Goal: Task Accomplishment & Management: Use online tool/utility

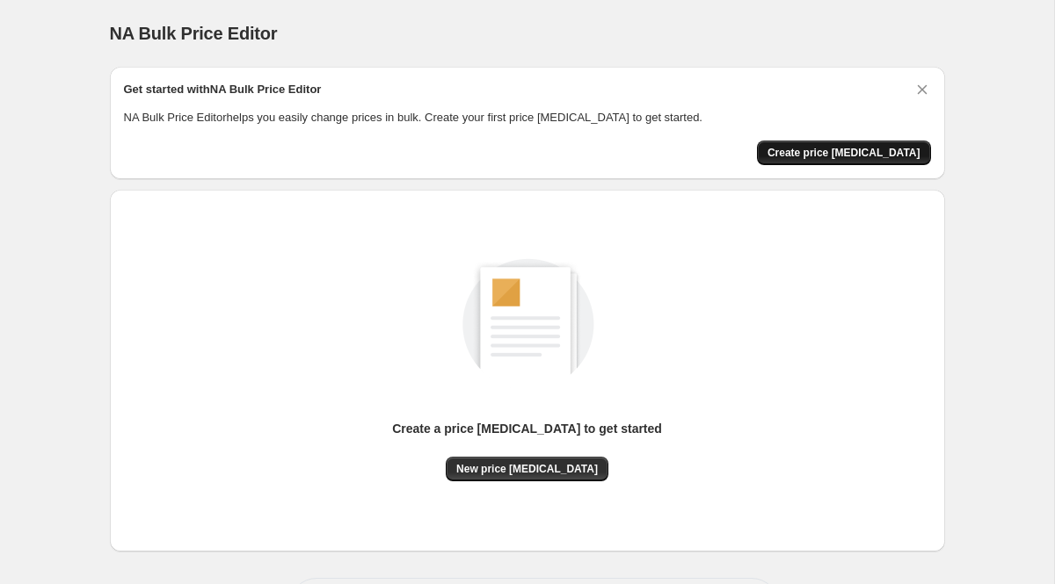
click at [847, 151] on span "Create price [MEDICAL_DATA]" at bounding box center [843, 153] width 153 height 14
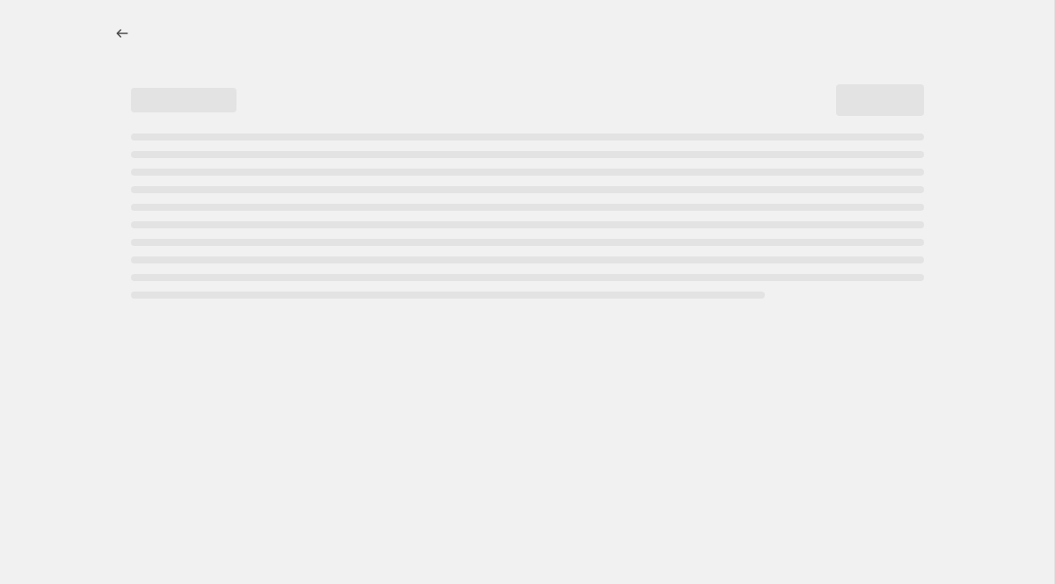
select select "percentage"
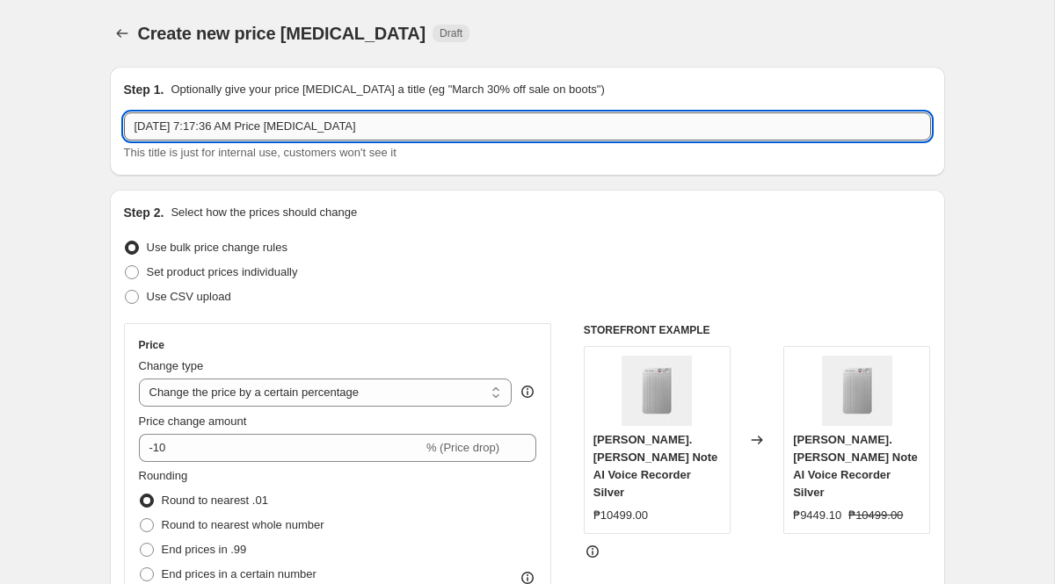
click at [386, 139] on input "[DATE] 7:17:36 AM Price [MEDICAL_DATA]" at bounding box center [527, 126] width 807 height 28
type input "Plaud_15%"
click at [284, 267] on span "Set product prices individually" at bounding box center [222, 271] width 151 height 13
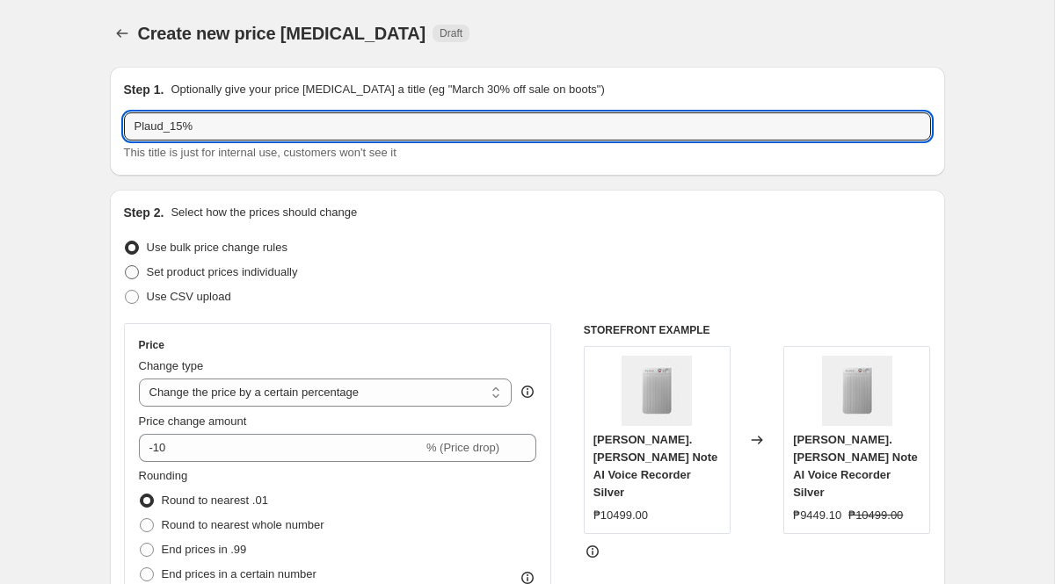
click at [126, 266] on input "Set product prices individually" at bounding box center [125, 265] width 1 height 1
radio input "true"
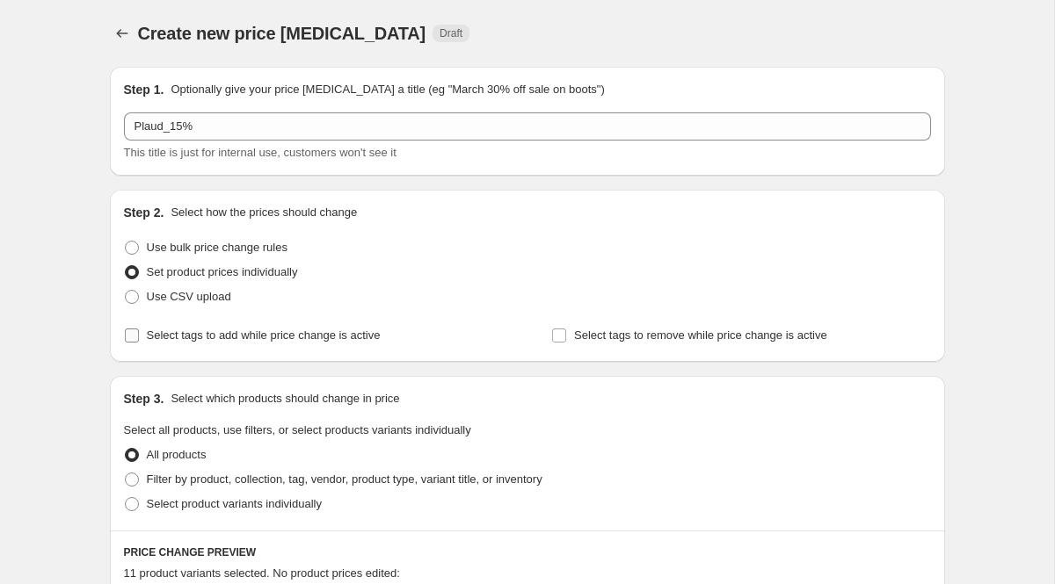
click at [302, 335] on span "Select tags to add while price change is active" at bounding box center [264, 335] width 234 height 13
click at [139, 335] on input "Select tags to add while price change is active" at bounding box center [132, 336] width 14 height 14
checkbox input "true"
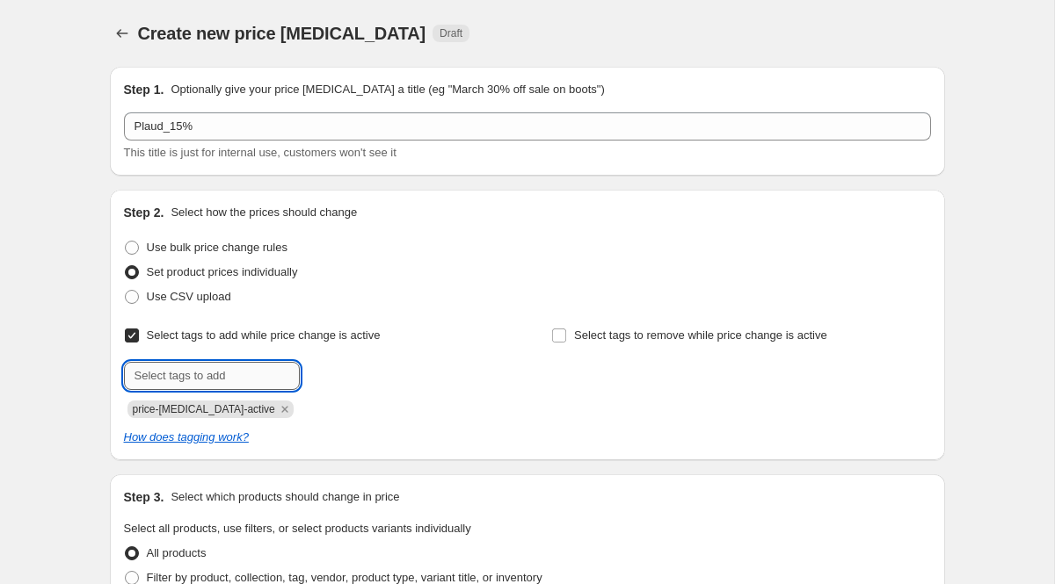
click at [262, 369] on input "text" at bounding box center [212, 376] width 176 height 28
paste input "Plaud_Deals"
type input "Plaud_Deals"
click at [277, 407] on icon "Remove price-change-job-active" at bounding box center [285, 410] width 16 height 16
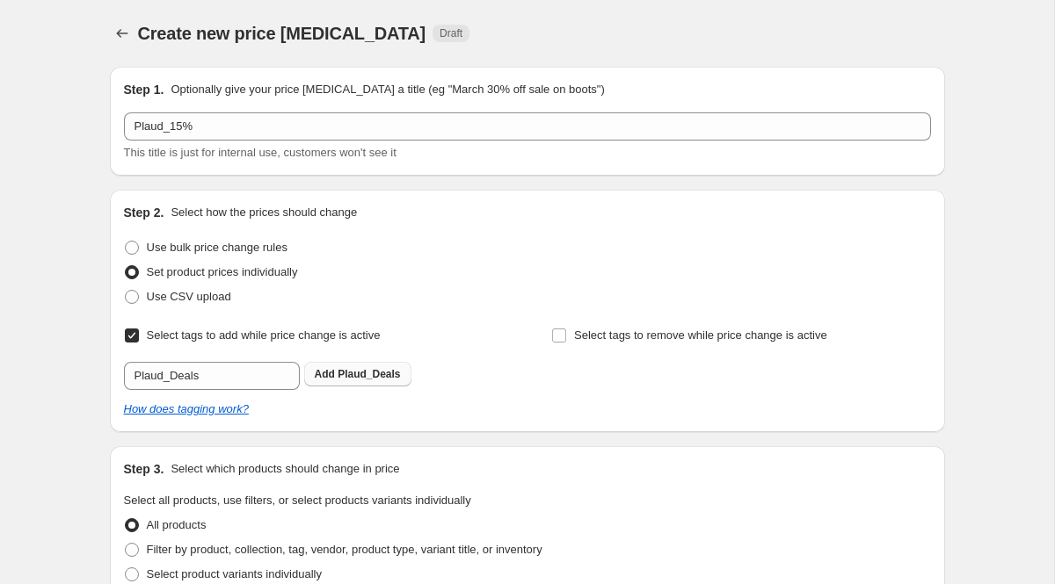
click at [361, 373] on span "Plaud_Deals" at bounding box center [368, 374] width 62 height 12
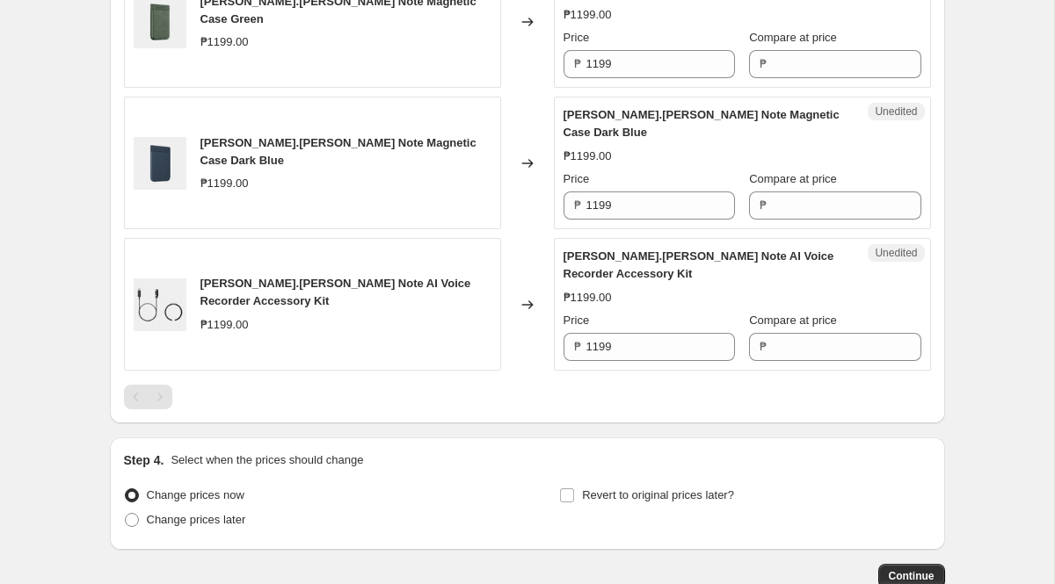
scroll to position [1906, 0]
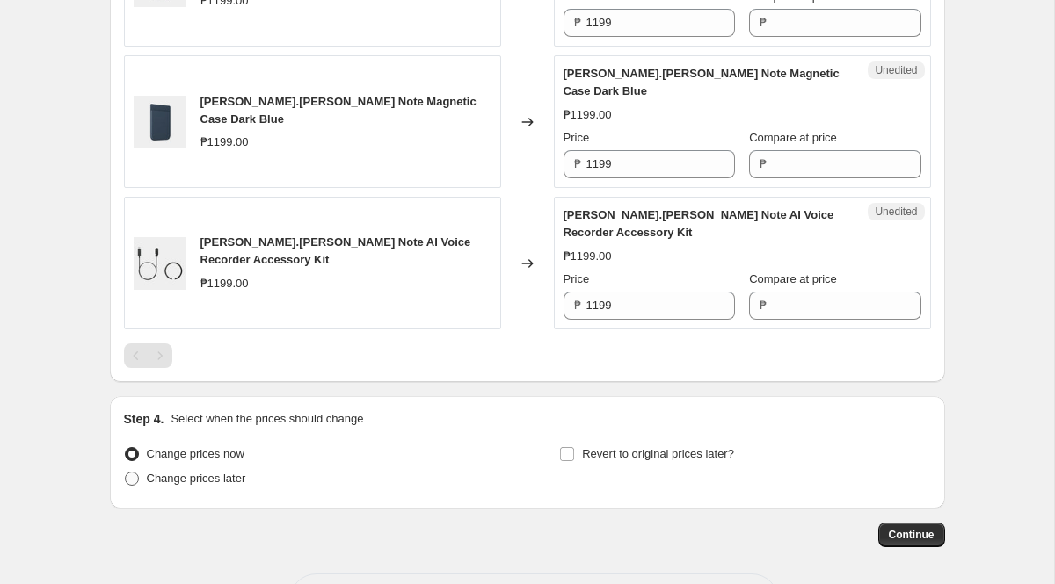
click at [199, 472] on span "Change prices later" at bounding box center [196, 478] width 99 height 13
click at [126, 472] on input "Change prices later" at bounding box center [125, 472] width 1 height 1
radio input "true"
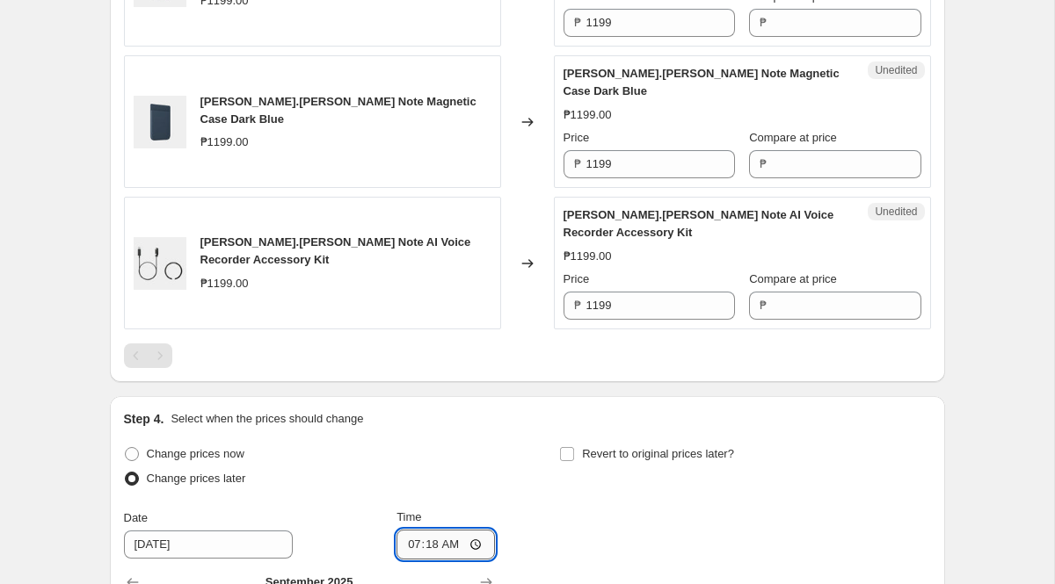
click at [405, 530] on input "07:18" at bounding box center [445, 545] width 98 height 30
type input "00:00"
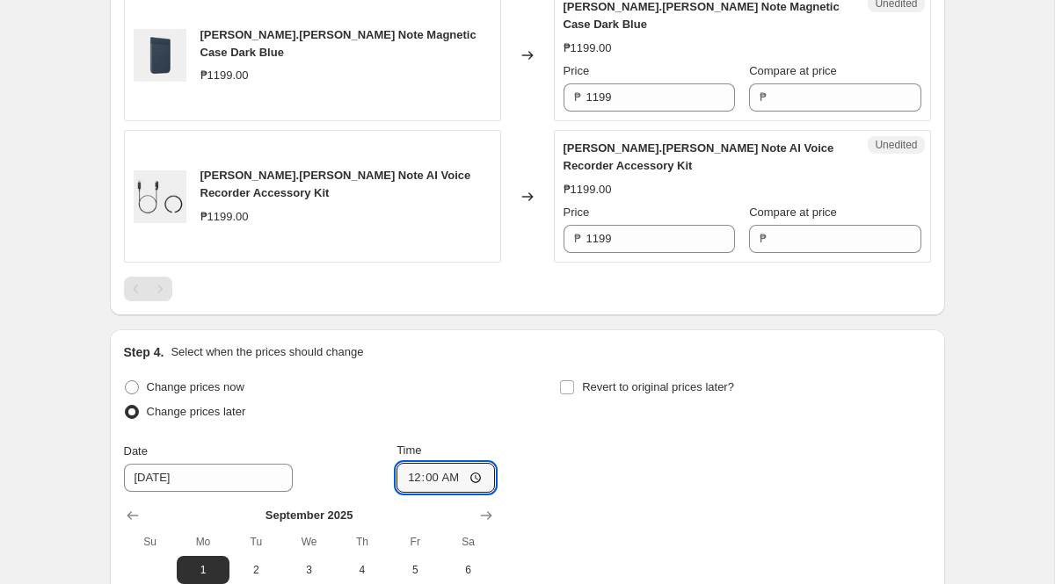
scroll to position [1976, 0]
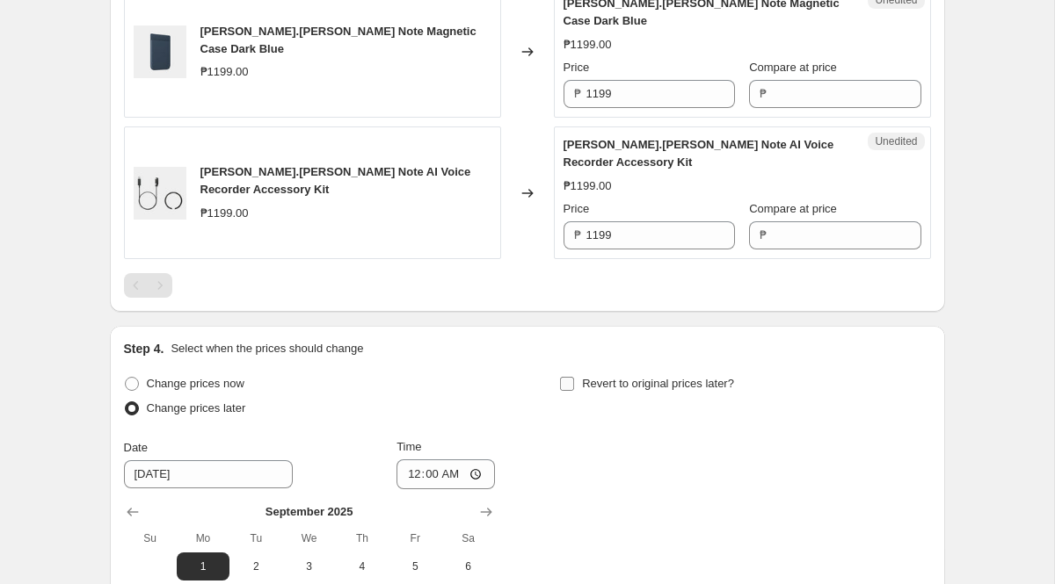
click at [565, 377] on input "Revert to original prices later?" at bounding box center [567, 384] width 14 height 14
checkbox input "true"
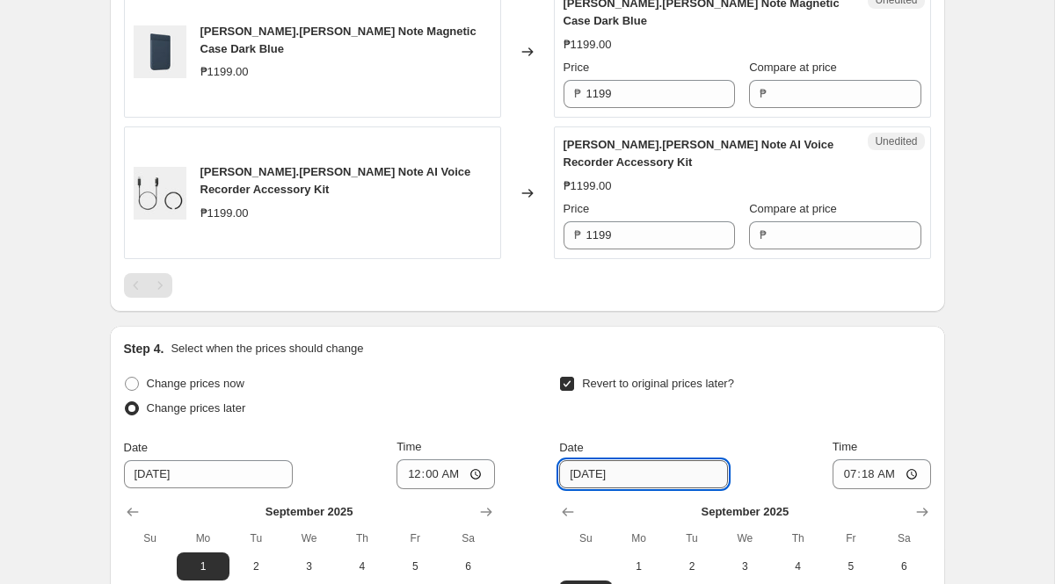
click at [587, 460] on input "[DATE]" at bounding box center [643, 474] width 169 height 28
click at [799, 584] on span "11" at bounding box center [797, 595] width 39 height 14
type input "[DATE]"
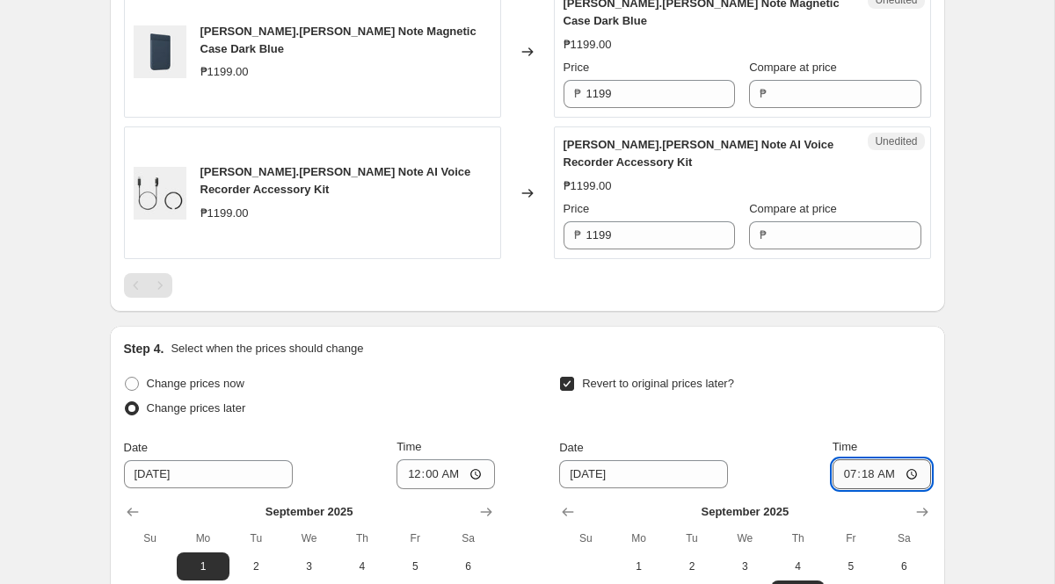
click at [838, 460] on input "07:18" at bounding box center [881, 475] width 98 height 30
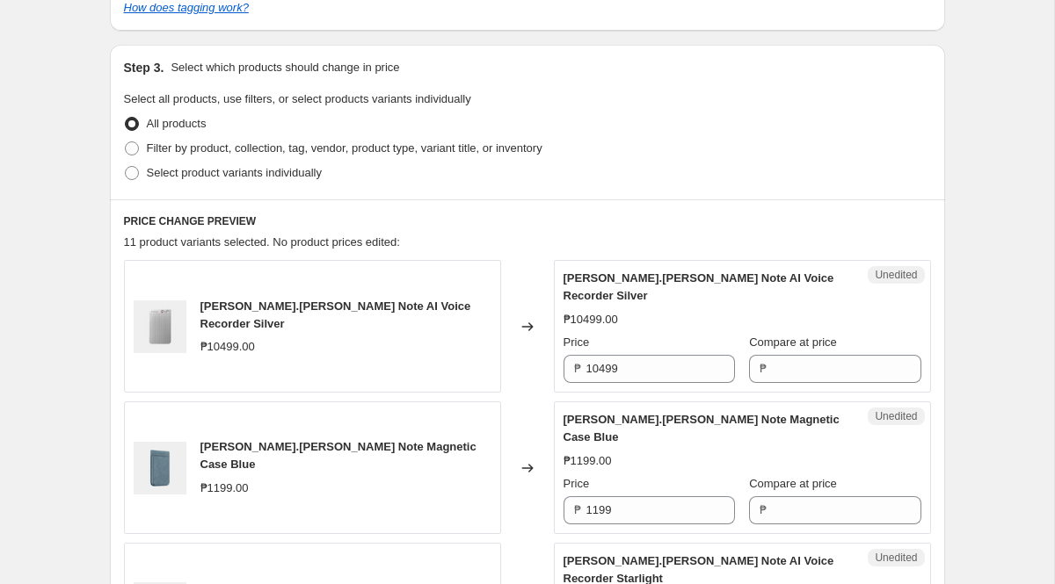
scroll to position [421, 0]
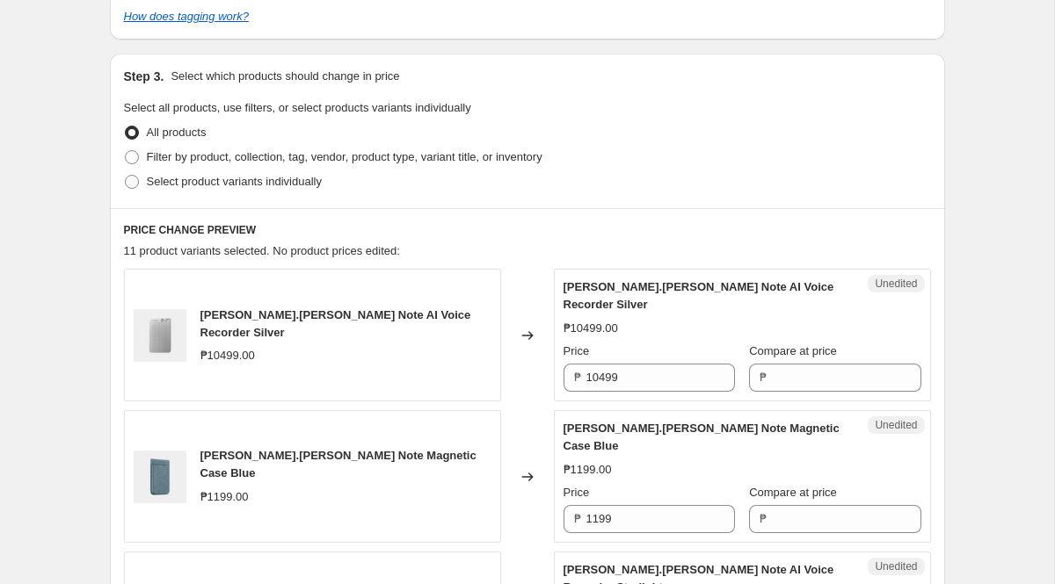
type input "23:59"
click at [652, 382] on input "10499" at bounding box center [660, 378] width 149 height 28
click at [781, 395] on div "Unedited [PERSON_NAME].[PERSON_NAME] Note AI Voice Recorder Silver ₱10499.00 Pr…" at bounding box center [742, 335] width 377 height 133
click at [781, 386] on input "Compare at price" at bounding box center [846, 378] width 149 height 28
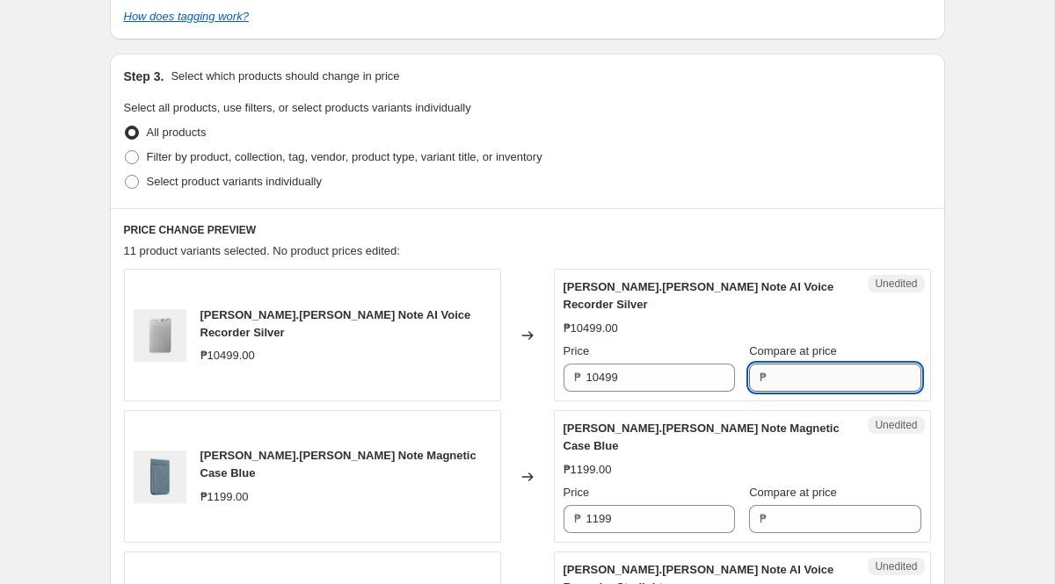
paste input "10499"
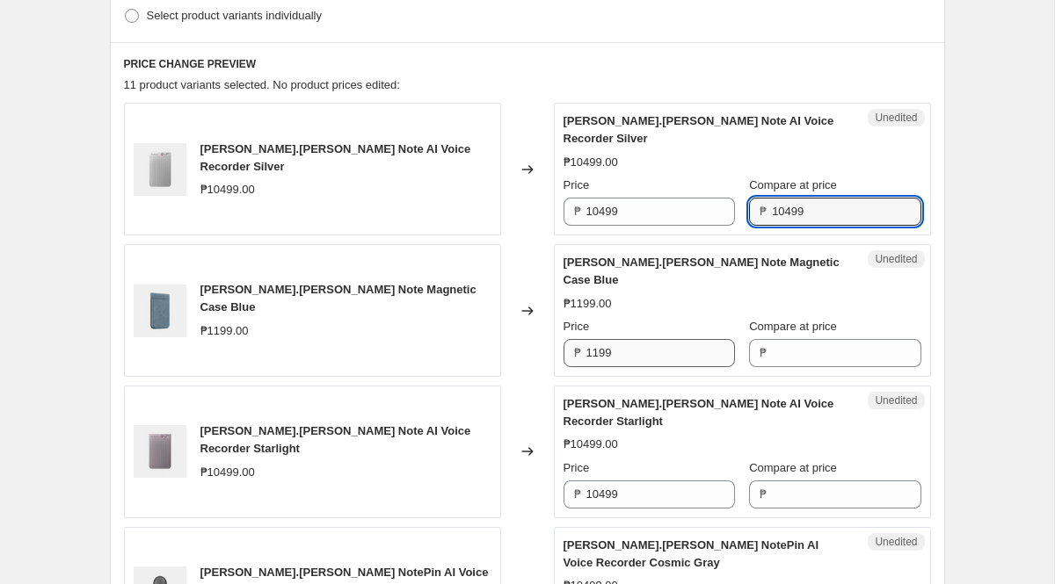
scroll to position [594, 0]
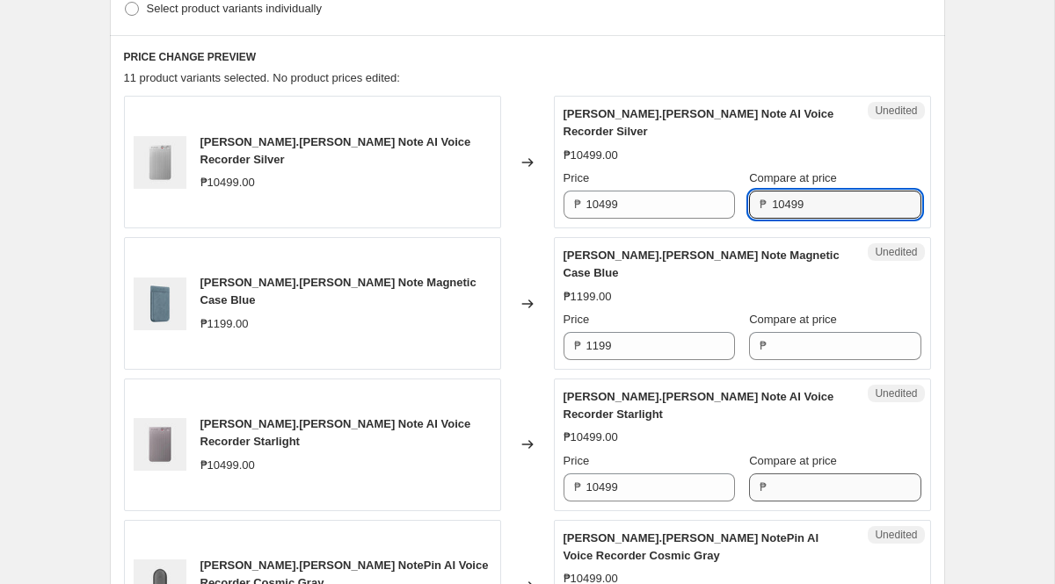
type input "10499"
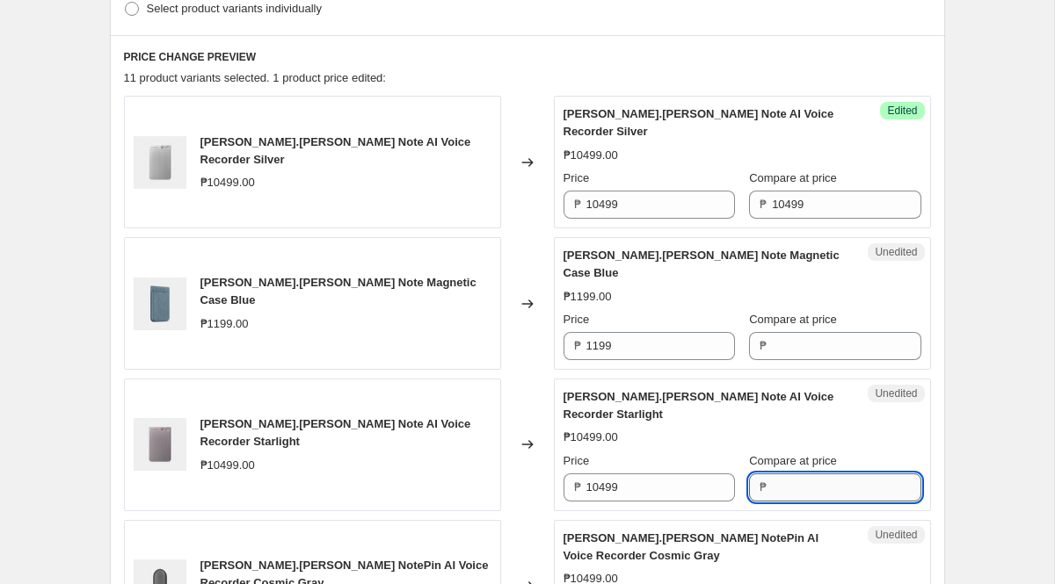
click at [779, 474] on input "Compare at price" at bounding box center [846, 488] width 149 height 28
paste input "10499"
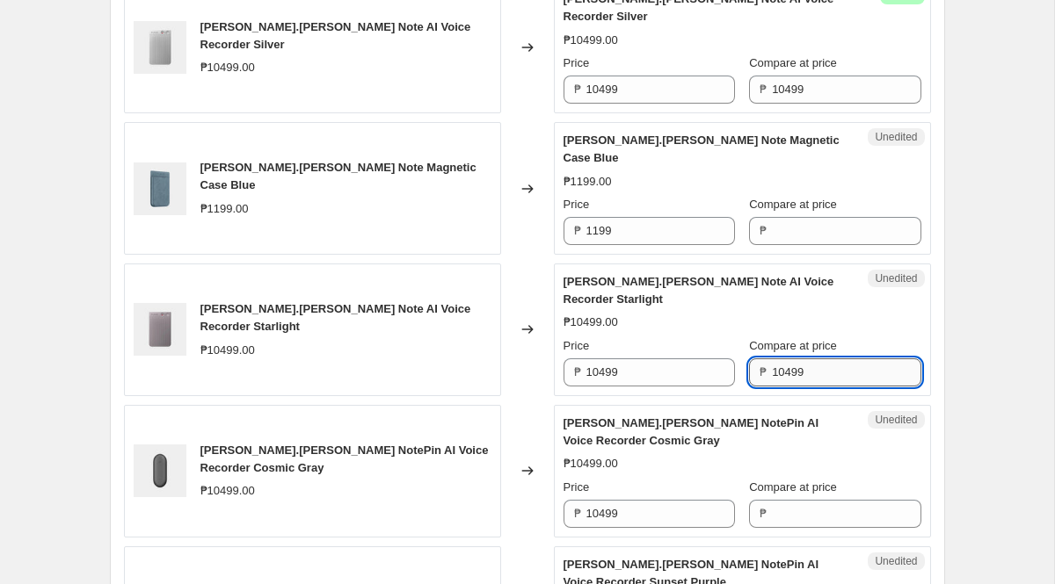
scroll to position [714, 0]
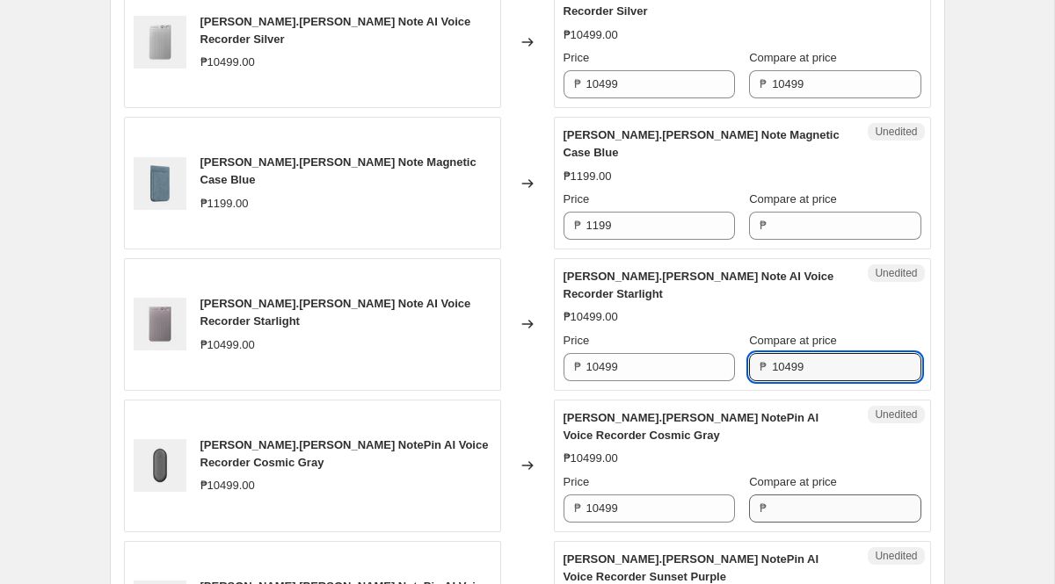
type input "10499"
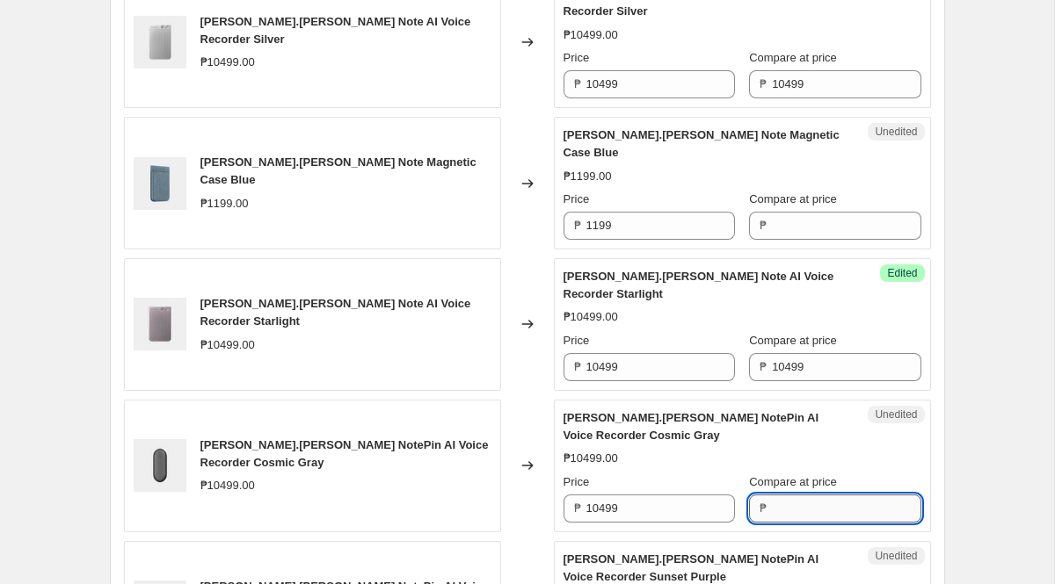
click at [779, 495] on input "Compare at price" at bounding box center [846, 509] width 149 height 28
paste input "10499"
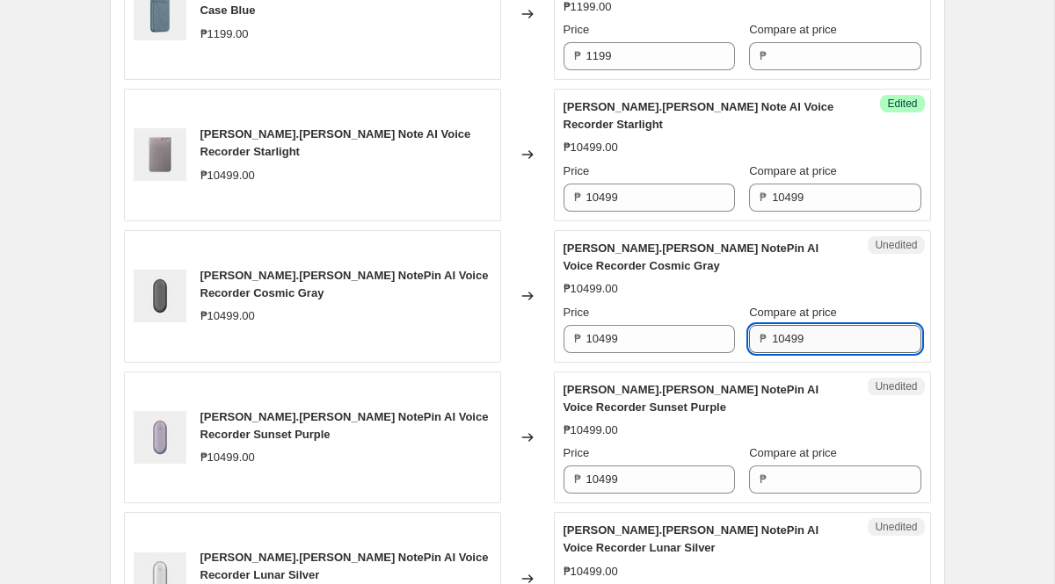
scroll to position [897, 0]
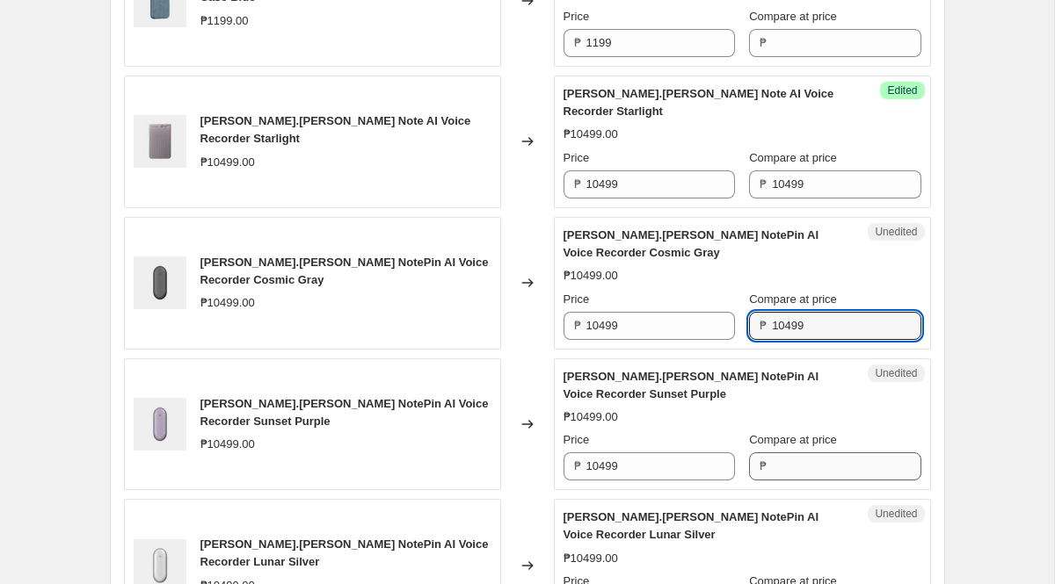
type input "10499"
click at [776, 453] on input "Compare at price" at bounding box center [846, 467] width 149 height 28
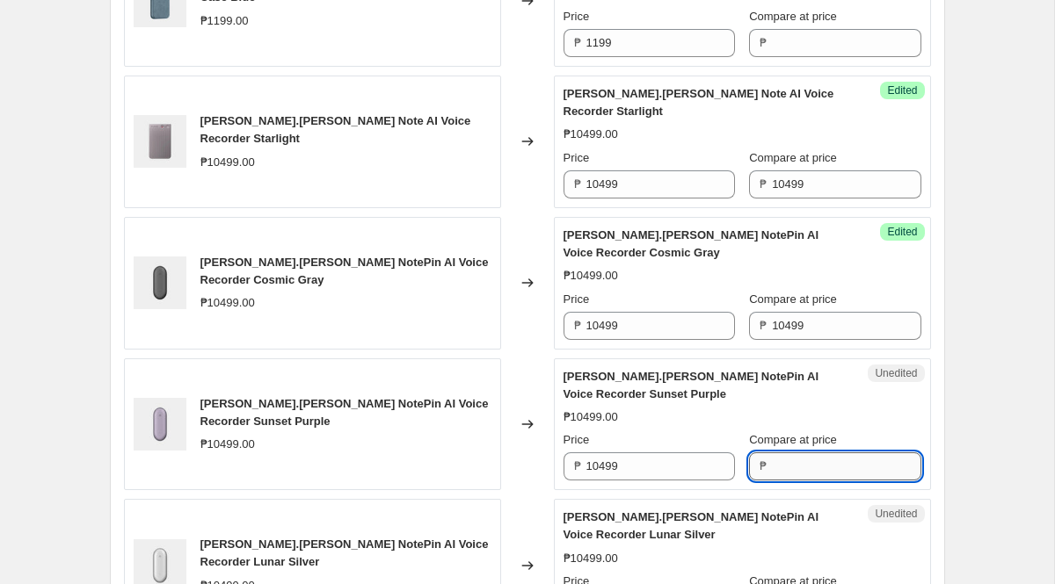
paste input "10499"
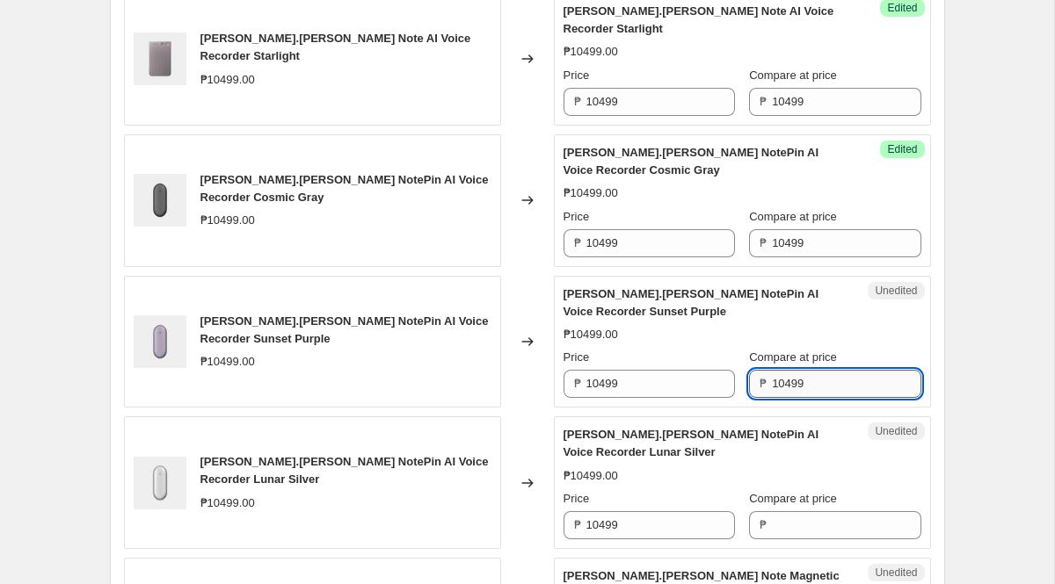
scroll to position [1002, 0]
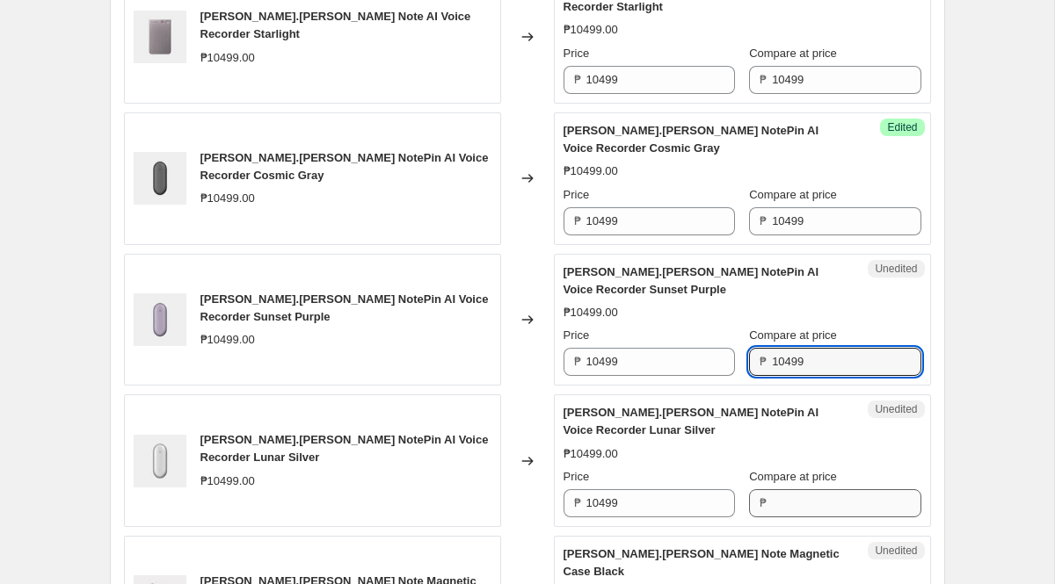
type input "10499"
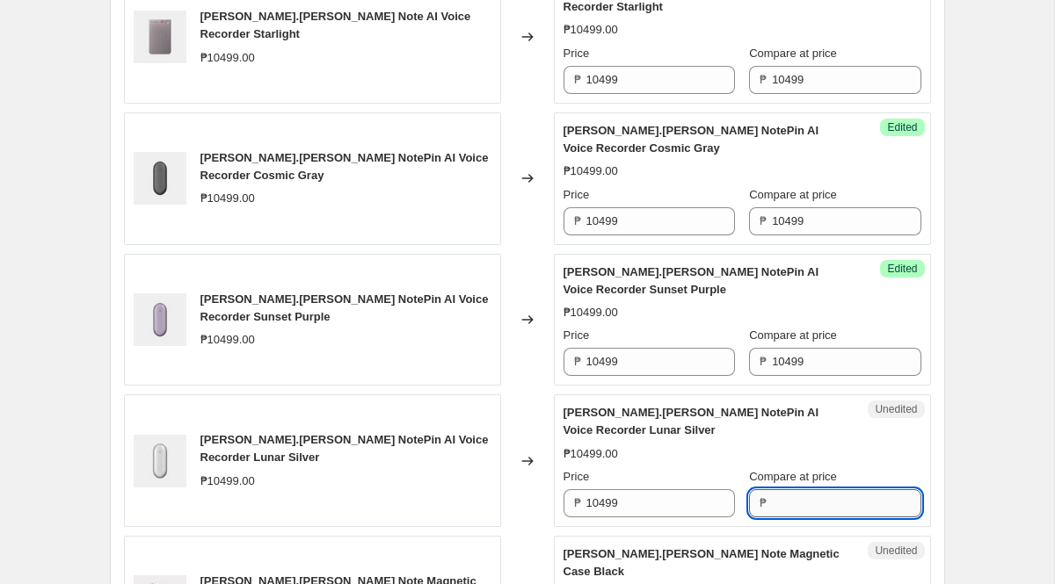
click at [782, 489] on input "Compare at price" at bounding box center [846, 503] width 149 height 28
paste input "10499"
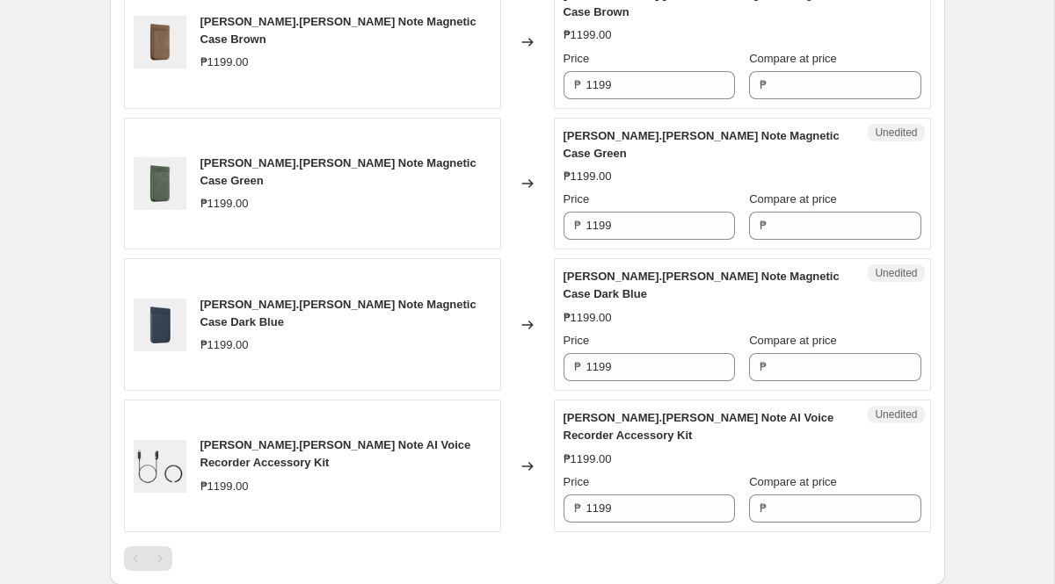
scroll to position [1717, 0]
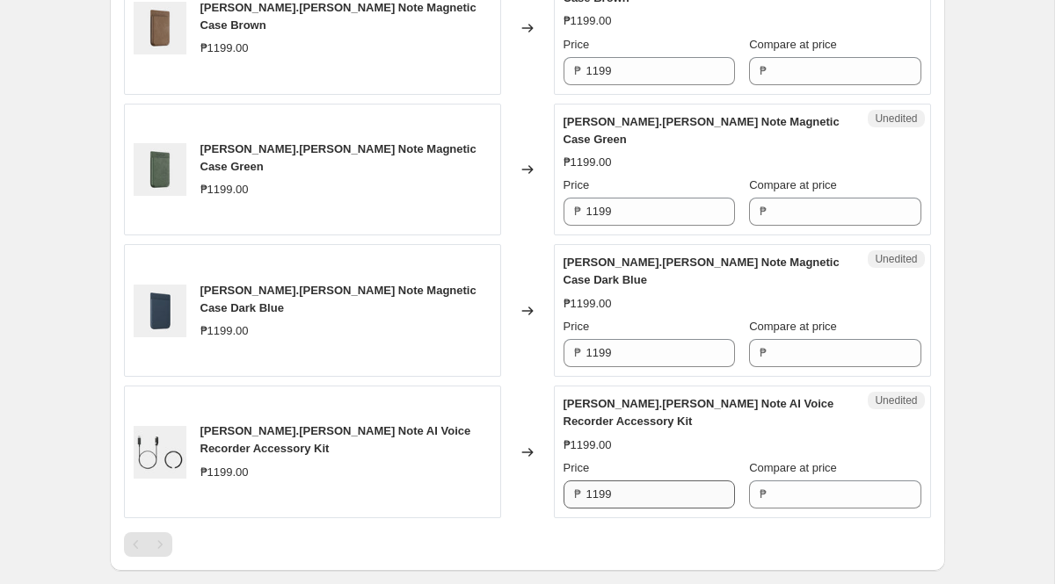
type input "10499"
click at [668, 481] on input "1199" at bounding box center [660, 495] width 149 height 28
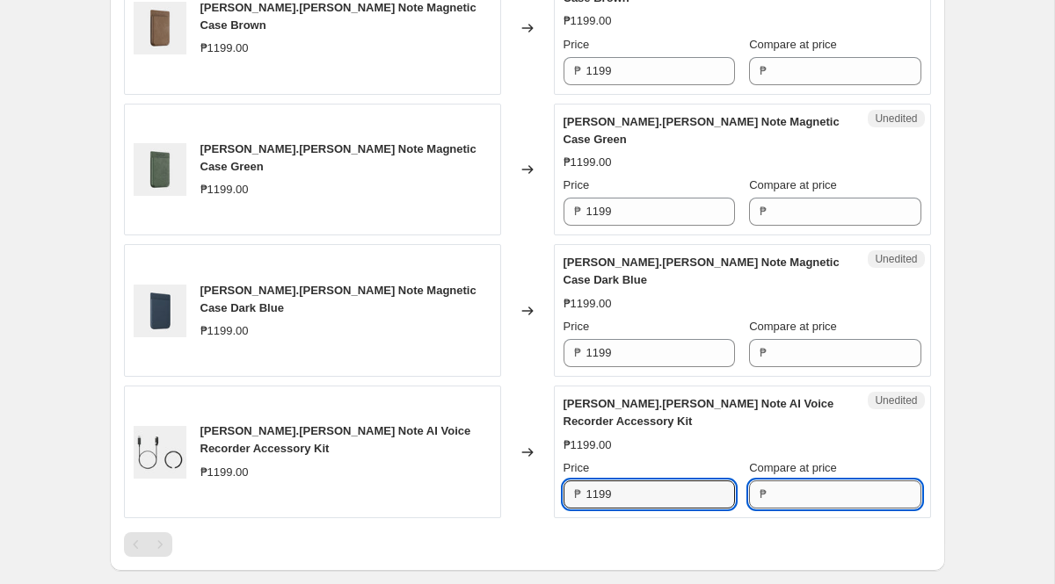
click at [772, 481] on input "Compare at price" at bounding box center [846, 495] width 149 height 28
paste input "1199"
type input "1199"
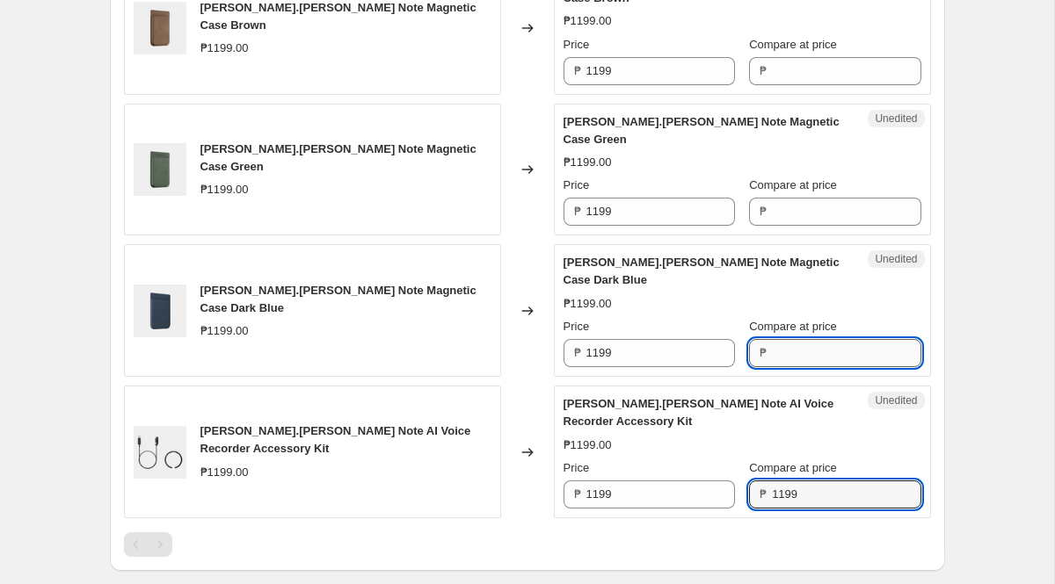
click at [772, 339] on input "Compare at price" at bounding box center [846, 353] width 149 height 28
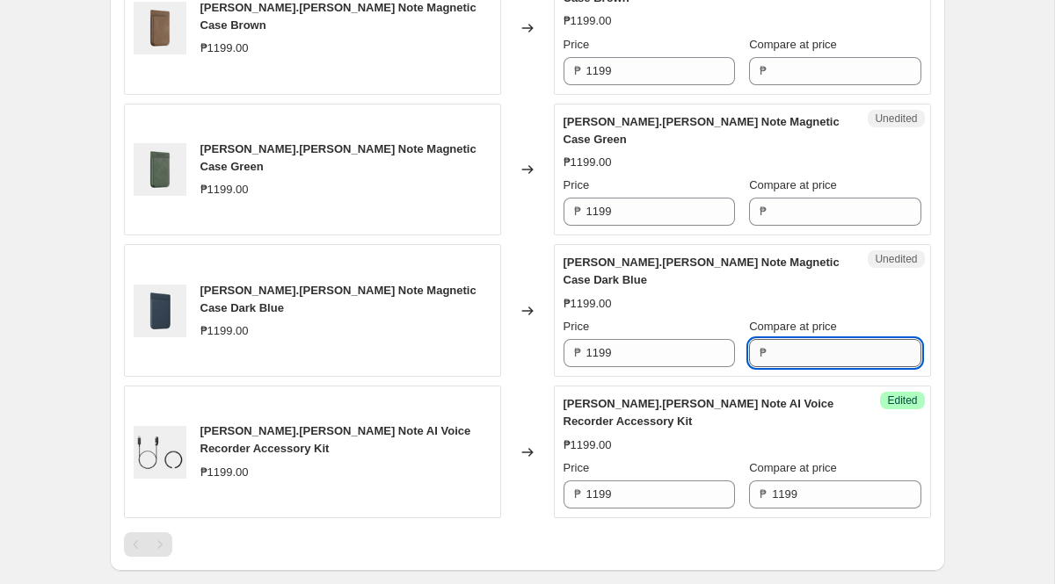
paste input "1199"
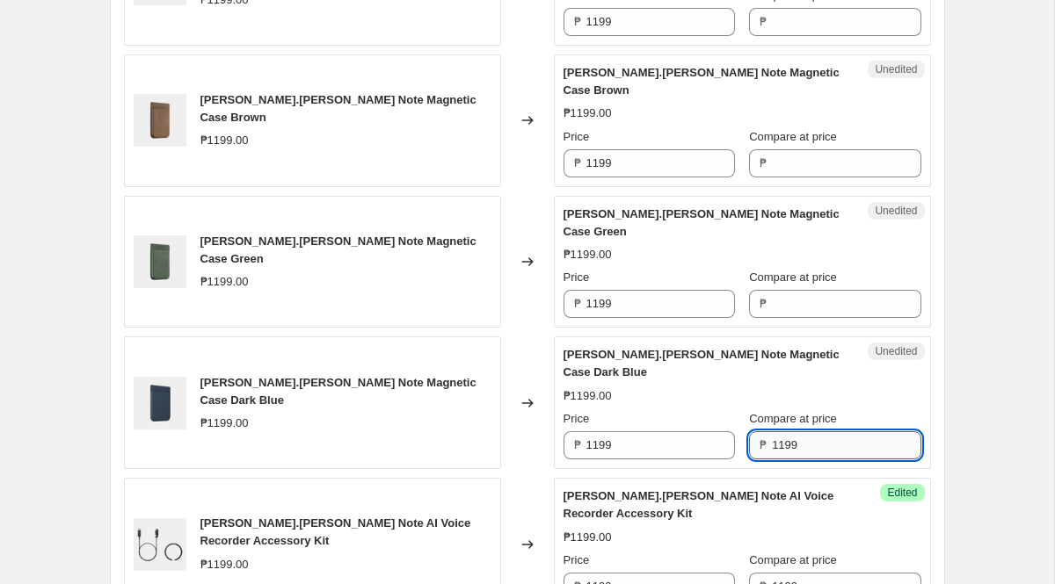
scroll to position [1609, 0]
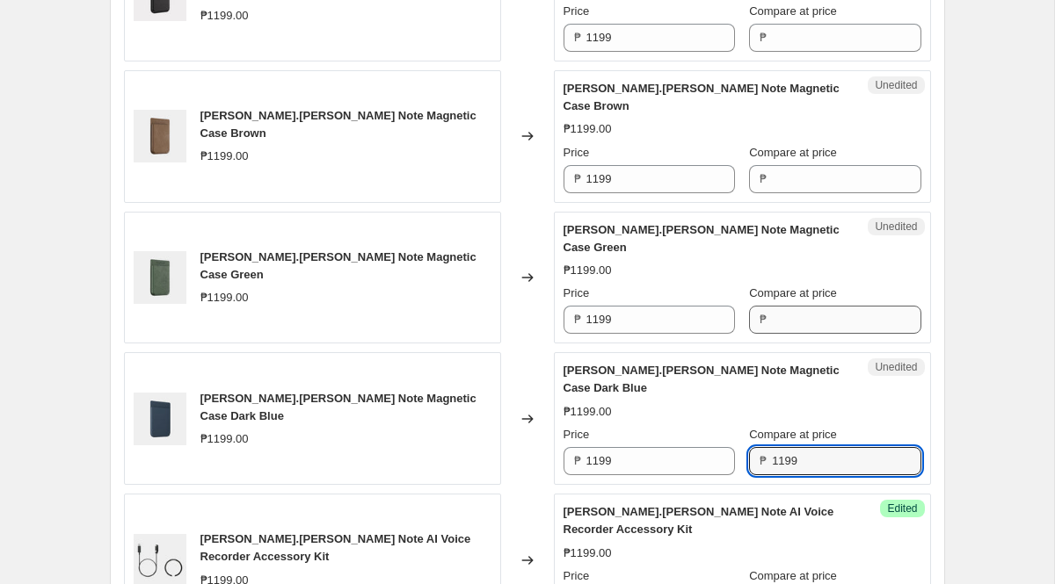
type input "1199"
click at [778, 306] on input "Compare at price" at bounding box center [846, 320] width 149 height 28
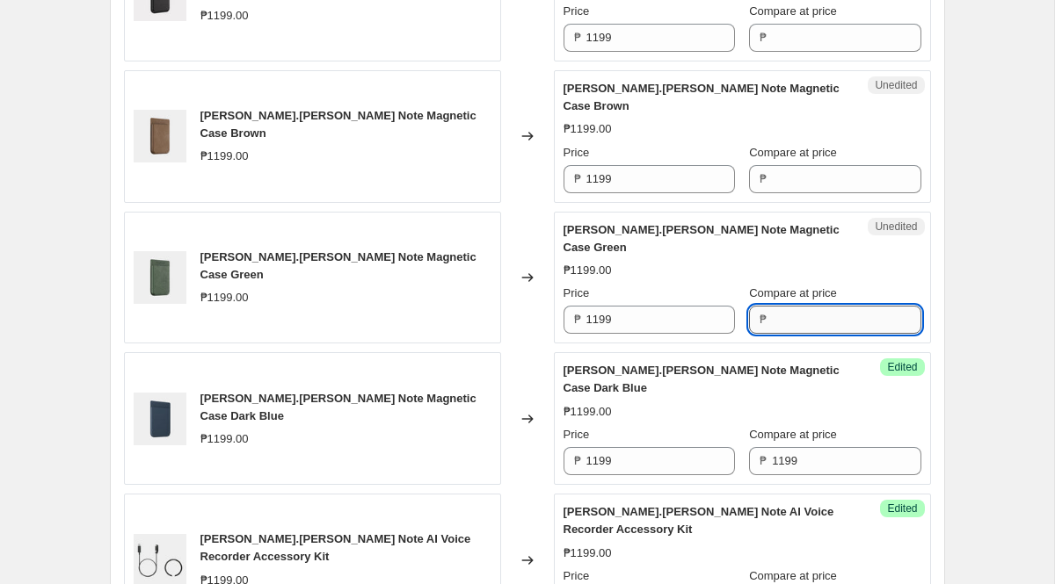
paste input "1199"
type input "1199"
click at [787, 165] on input "Compare at price" at bounding box center [846, 179] width 149 height 28
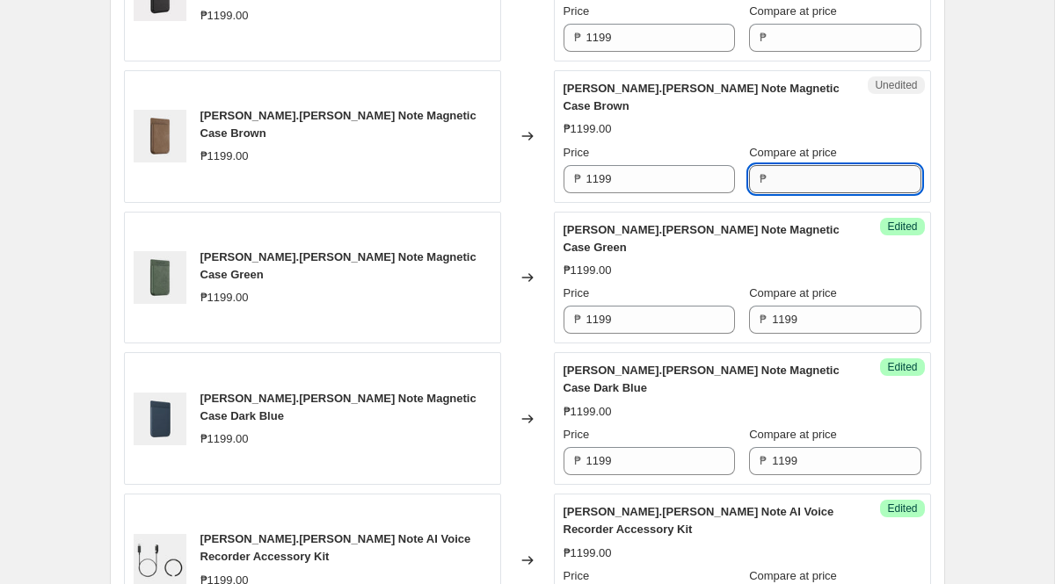
paste input "1199"
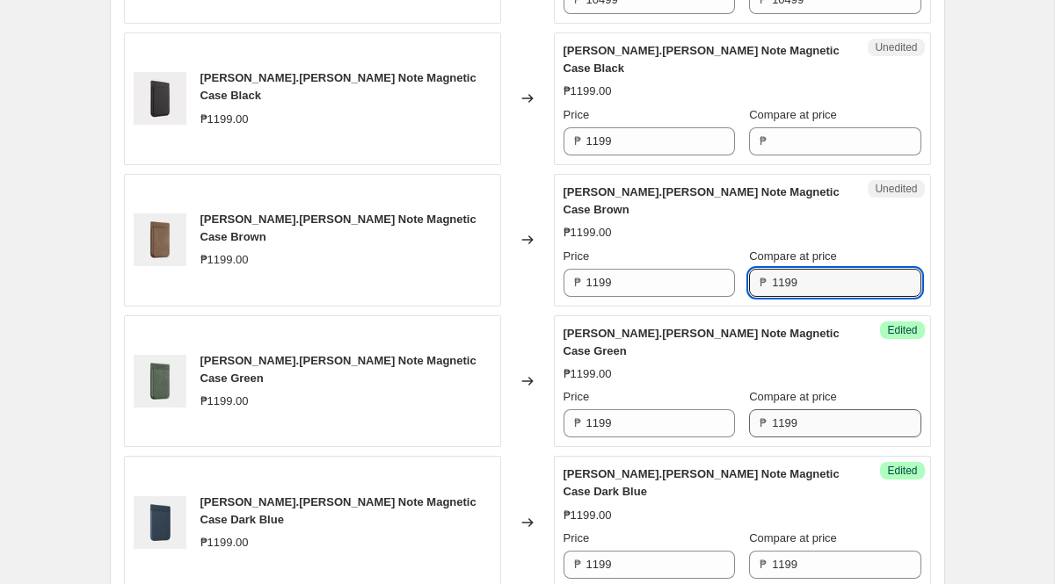
scroll to position [1495, 0]
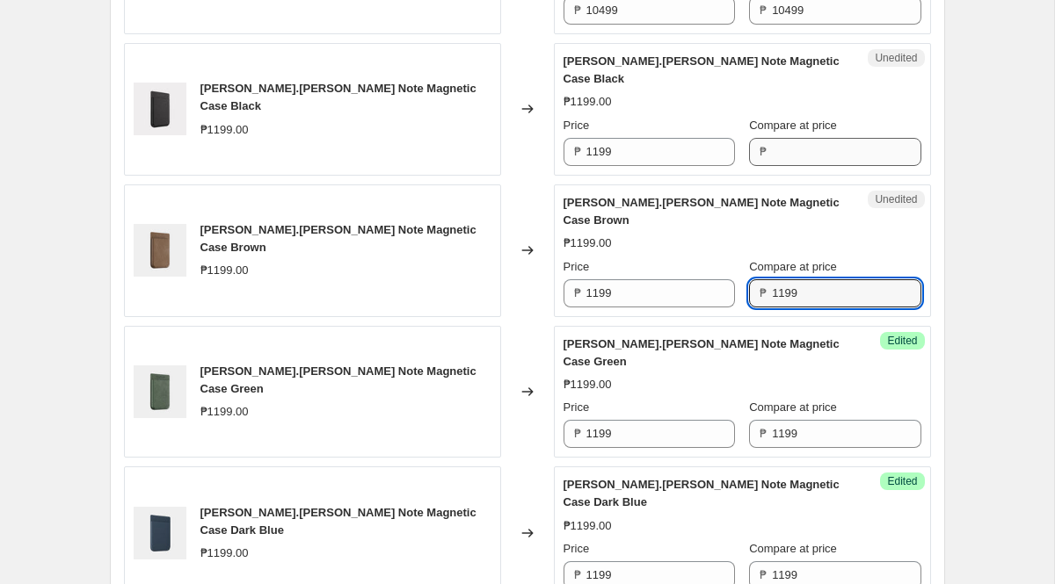
type input "1199"
click at [801, 138] on input "Compare at price" at bounding box center [846, 152] width 149 height 28
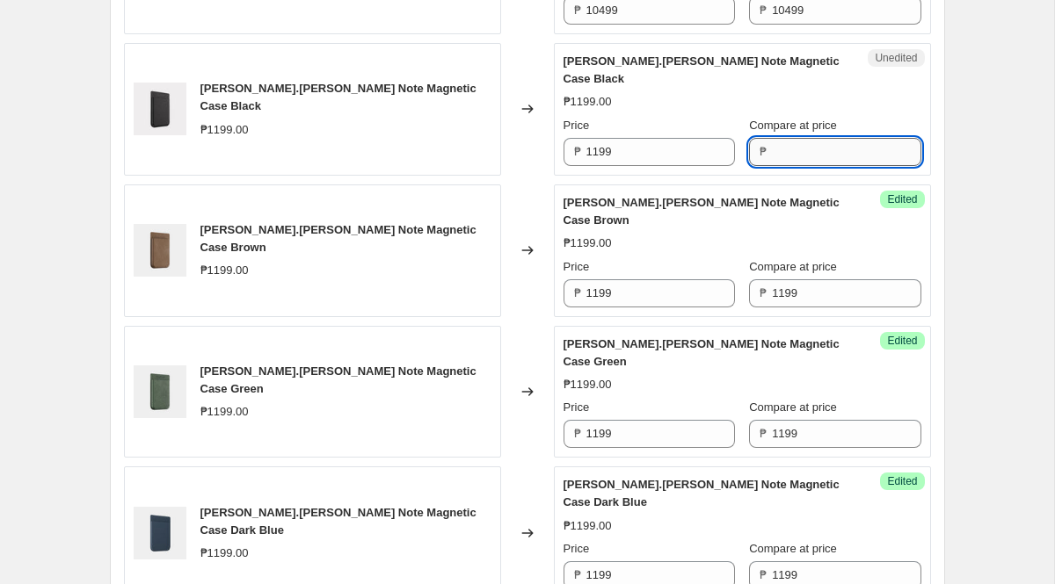
paste input "1199"
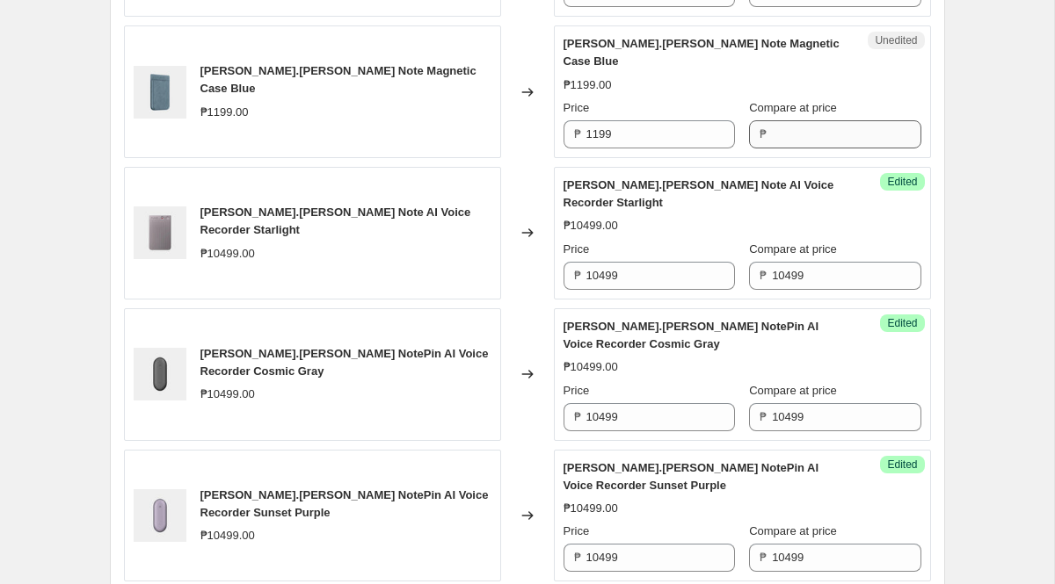
type input "1199"
click at [796, 122] on input "Compare at price" at bounding box center [846, 134] width 149 height 28
paste input "1199"
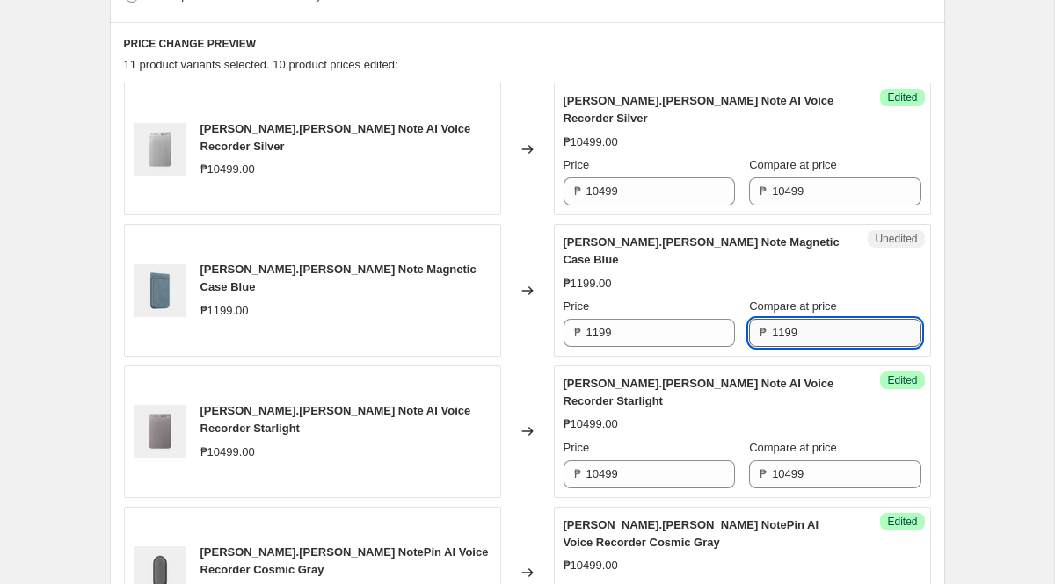
scroll to position [610, 0]
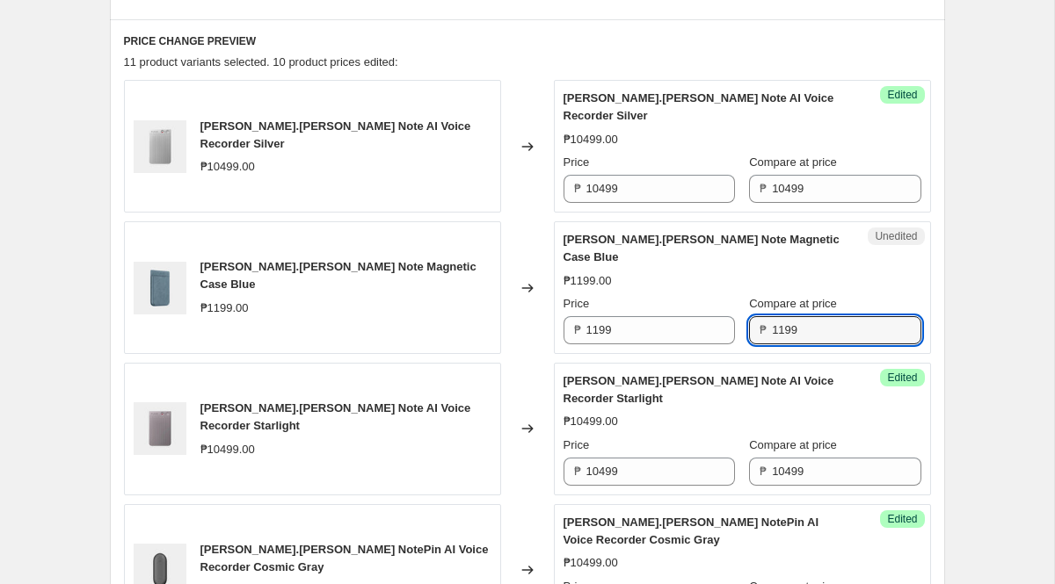
type input "1199"
click at [653, 192] on input "10499" at bounding box center [660, 189] width 149 height 28
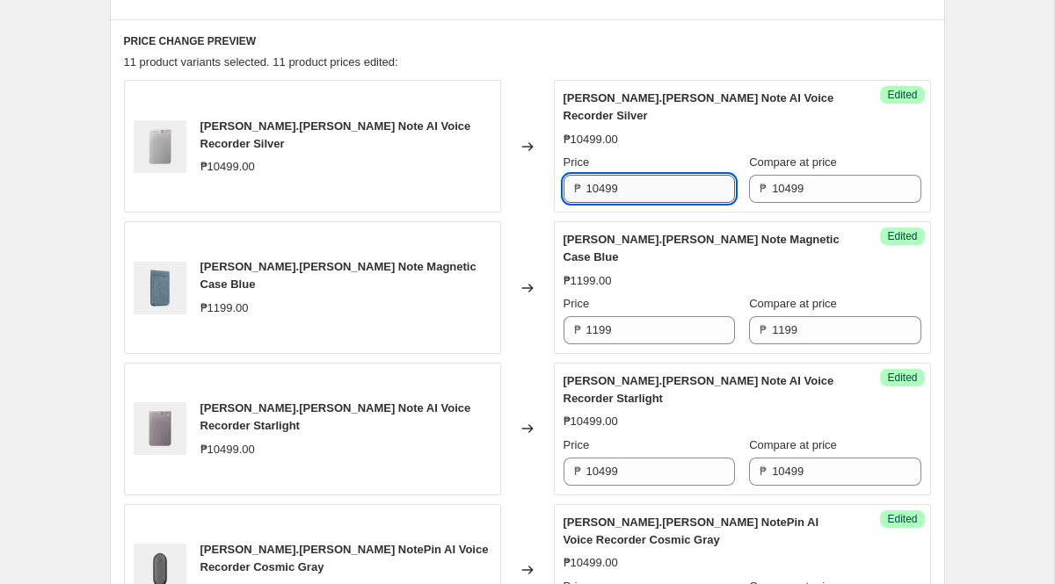
click at [653, 192] on input "10499" at bounding box center [660, 189] width 149 height 28
type input "8920"
click at [666, 171] on div "Price ₱ 8920" at bounding box center [648, 178] width 171 height 49
click at [651, 186] on input "8920" at bounding box center [660, 189] width 149 height 28
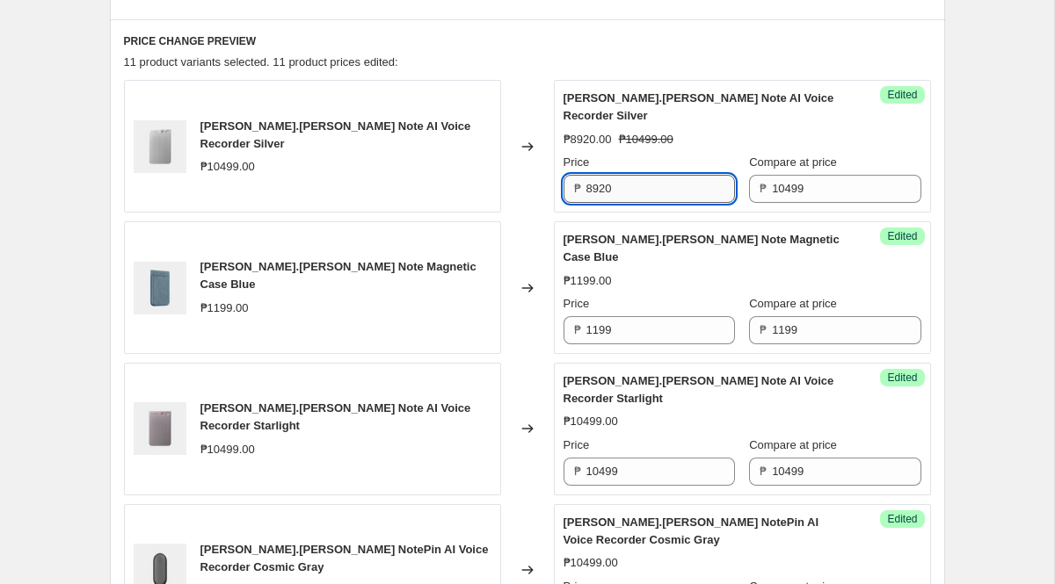
click at [651, 186] on input "8920" at bounding box center [660, 189] width 149 height 28
click at [658, 458] on input "10499" at bounding box center [660, 472] width 149 height 28
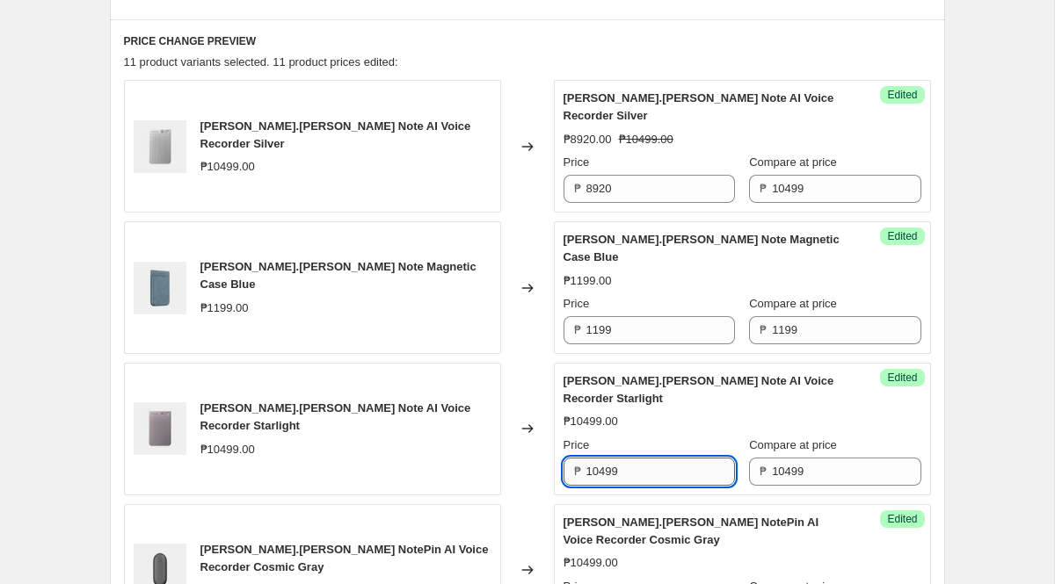
click at [658, 458] on input "10499" at bounding box center [660, 472] width 149 height 28
paste input "8920"
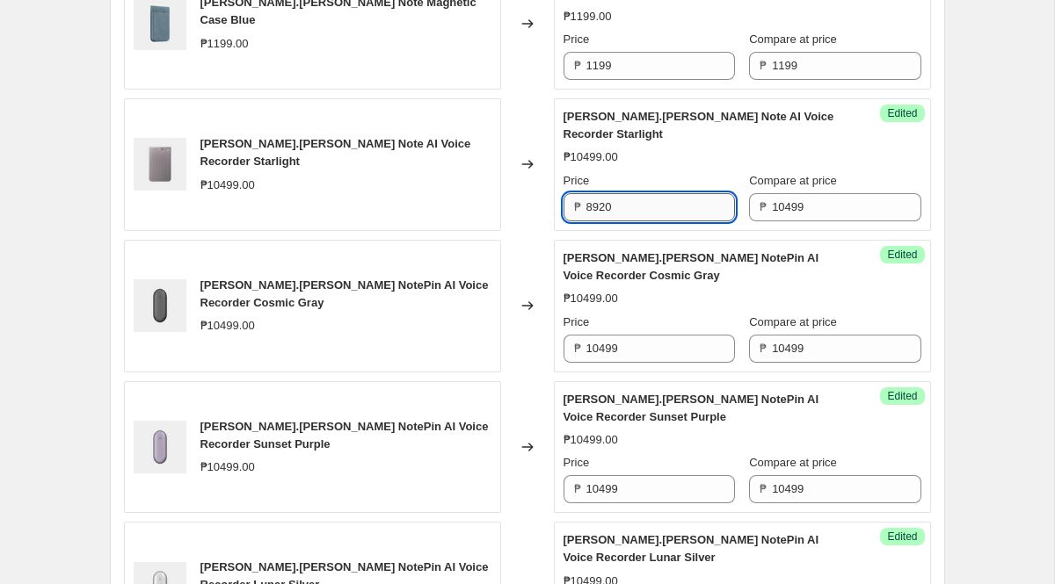
scroll to position [880, 0]
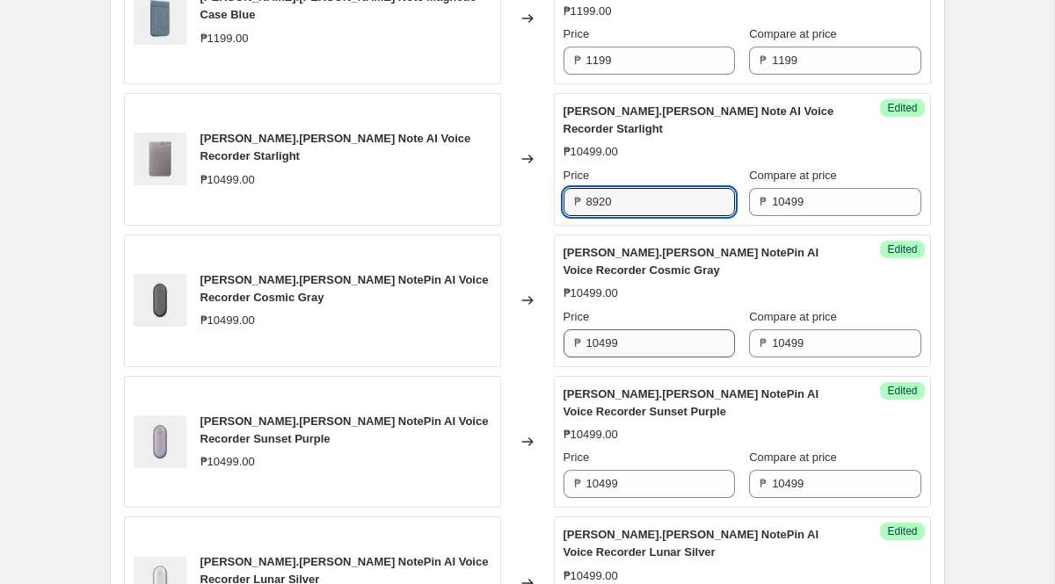
type input "8920"
click at [644, 333] on input "10499" at bounding box center [660, 344] width 149 height 28
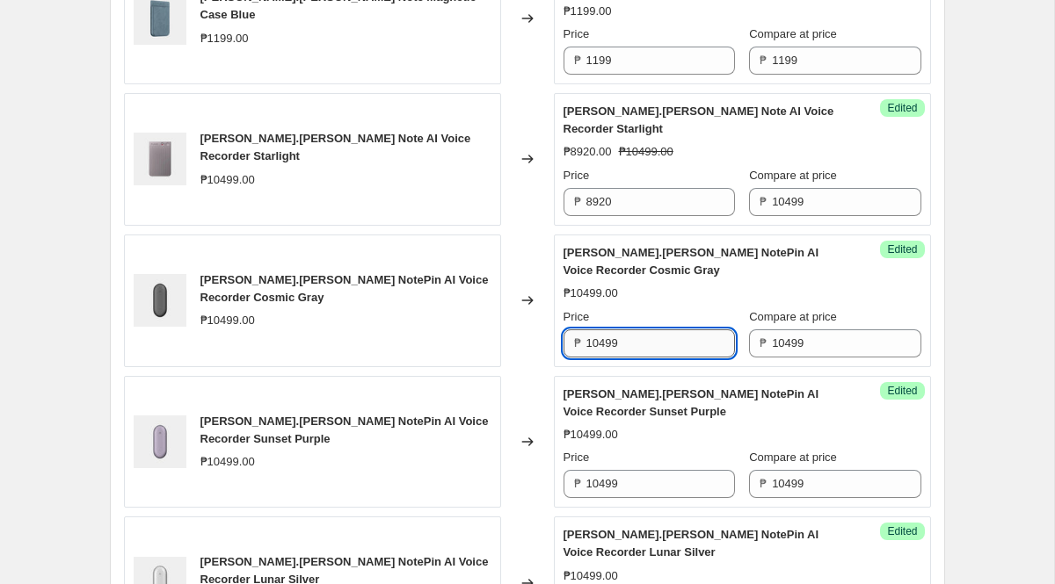
click at [644, 333] on input "10499" at bounding box center [660, 344] width 149 height 28
paste input "8920"
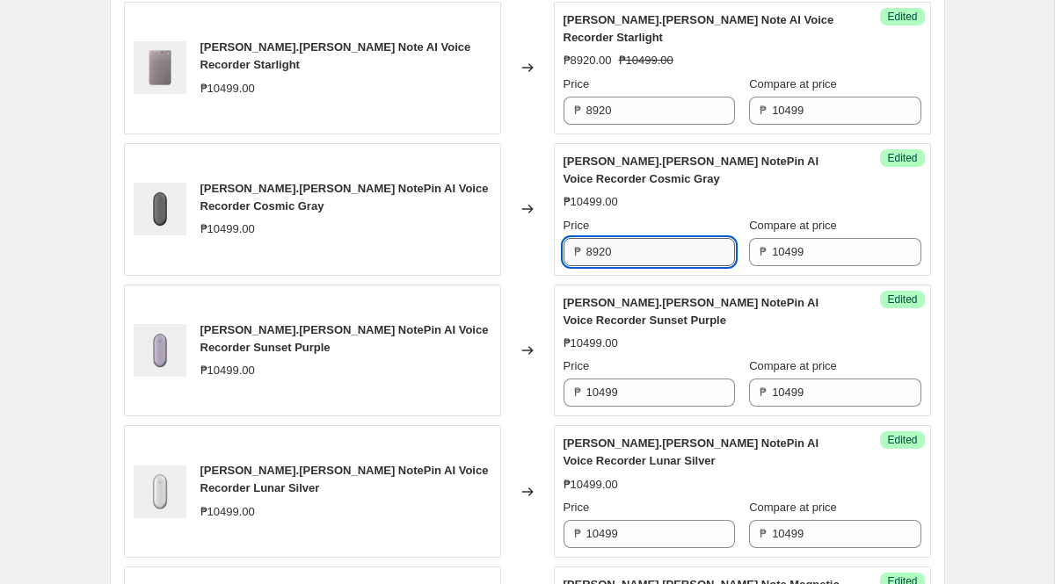
scroll to position [1023, 0]
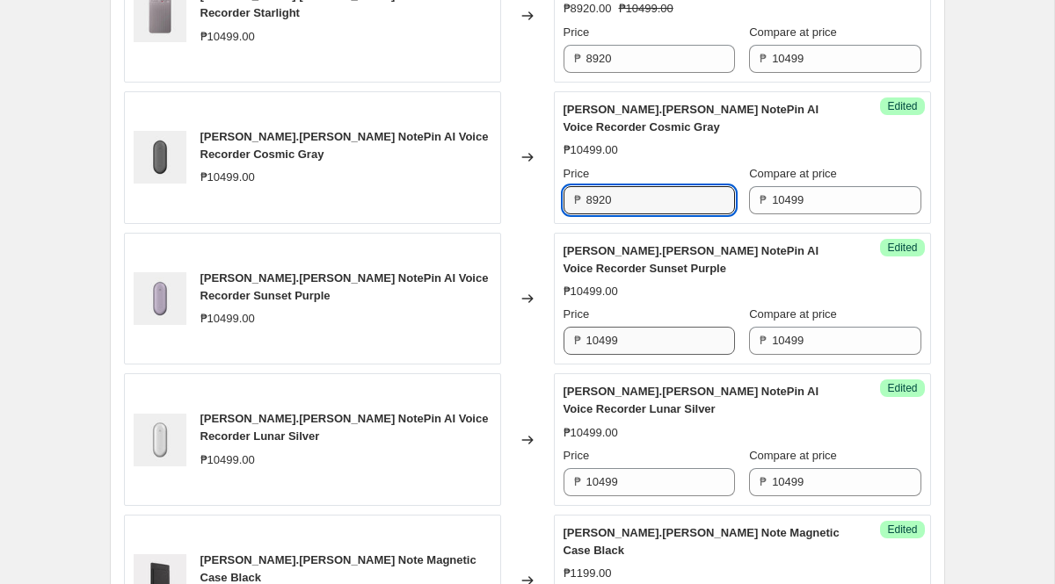
type input "8920"
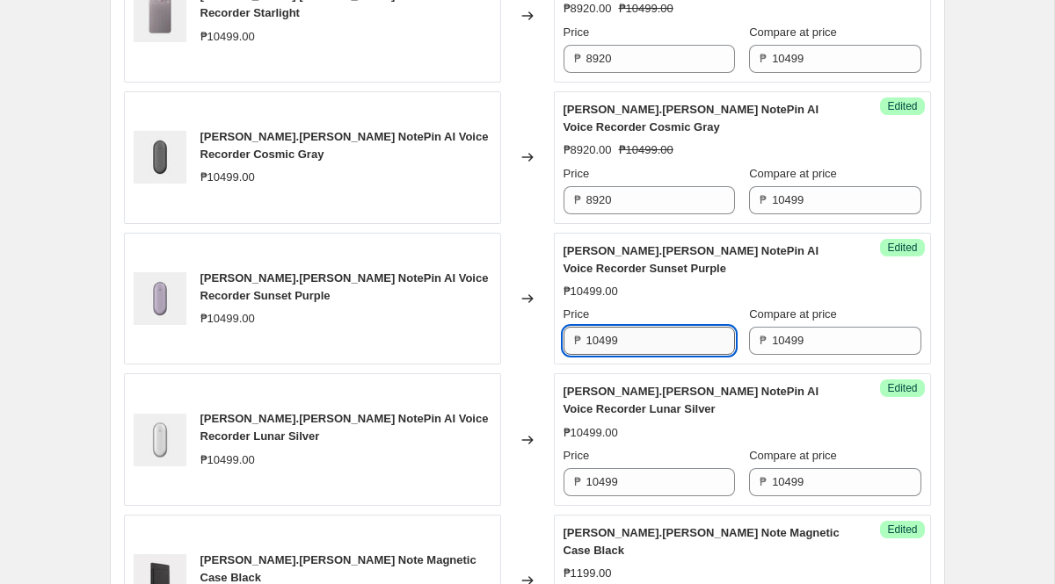
click at [644, 334] on input "10499" at bounding box center [660, 341] width 149 height 28
paste input "8920"
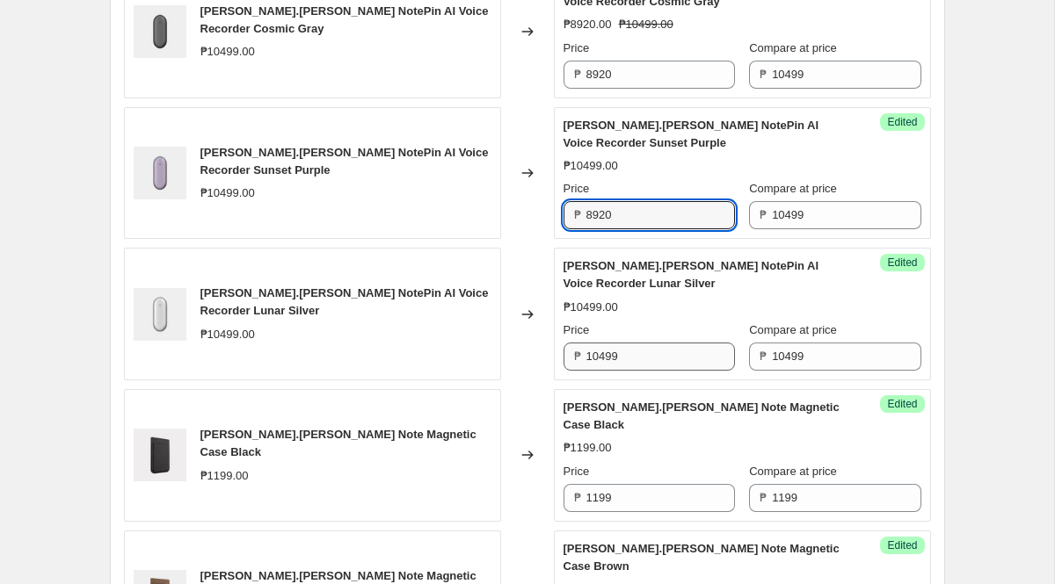
scroll to position [1154, 0]
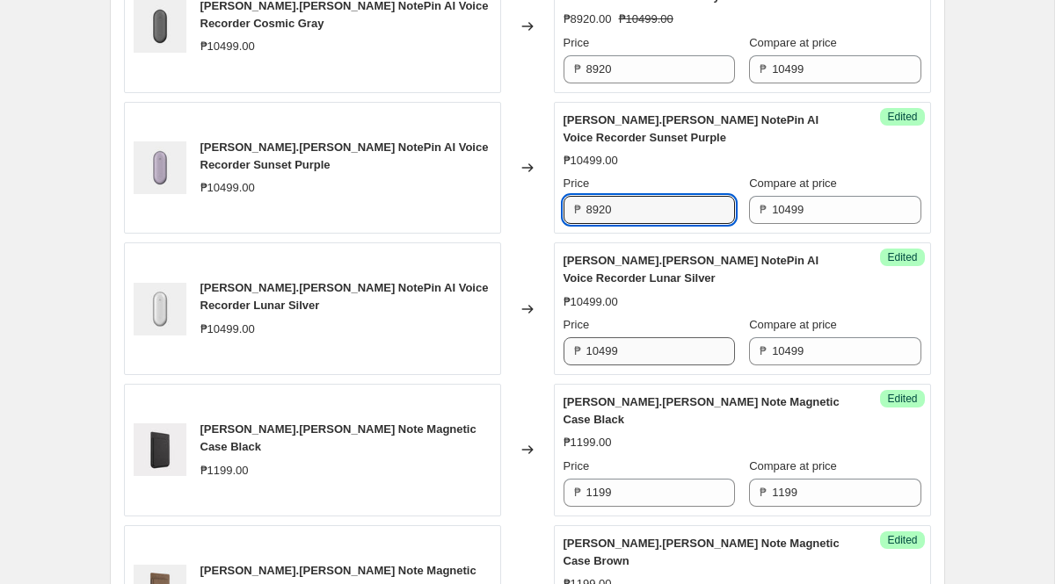
type input "8920"
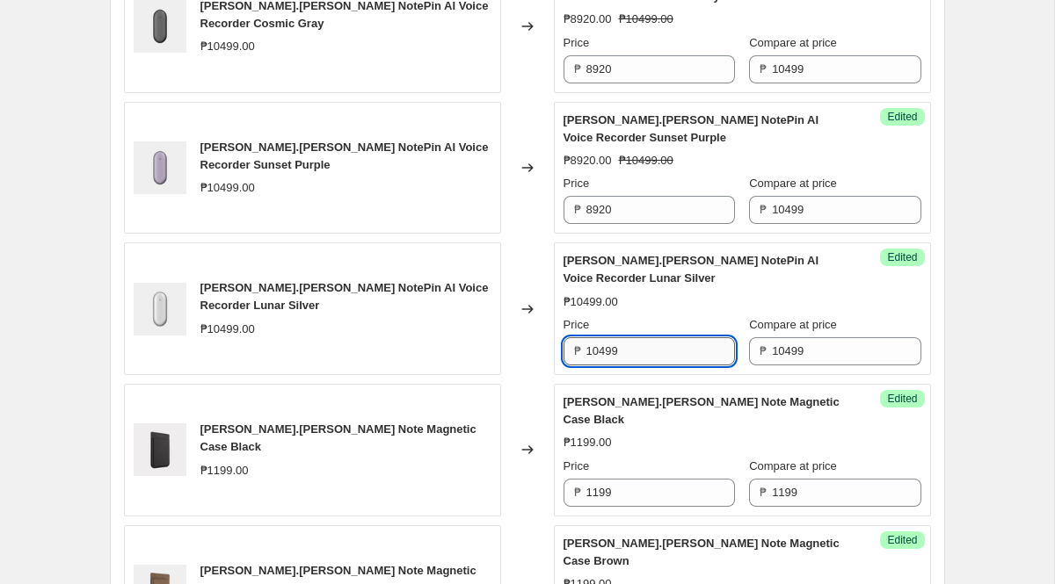
click at [645, 338] on input "10499" at bounding box center [660, 351] width 149 height 28
paste input "8920"
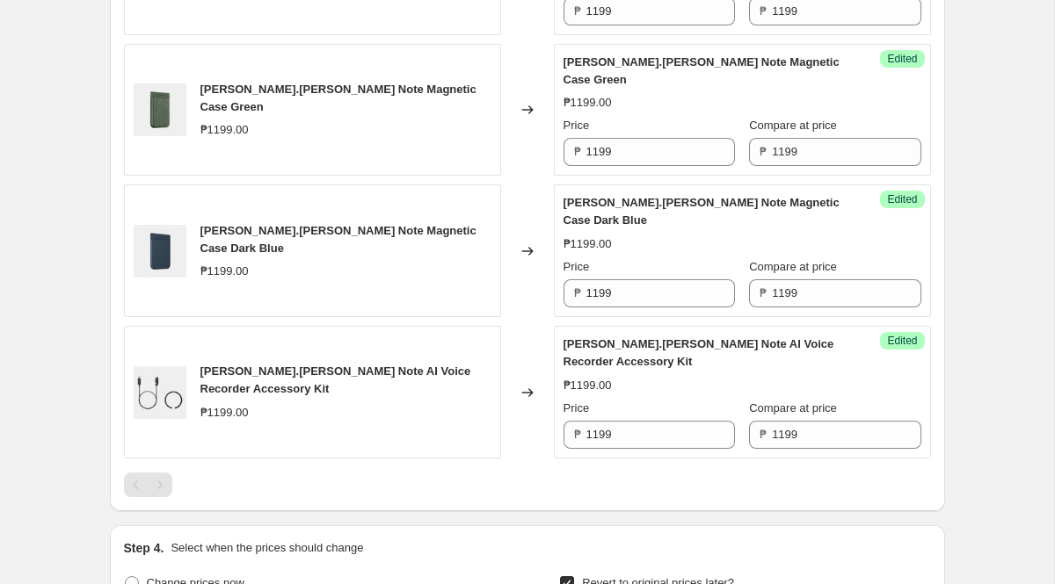
scroll to position [1794, 0]
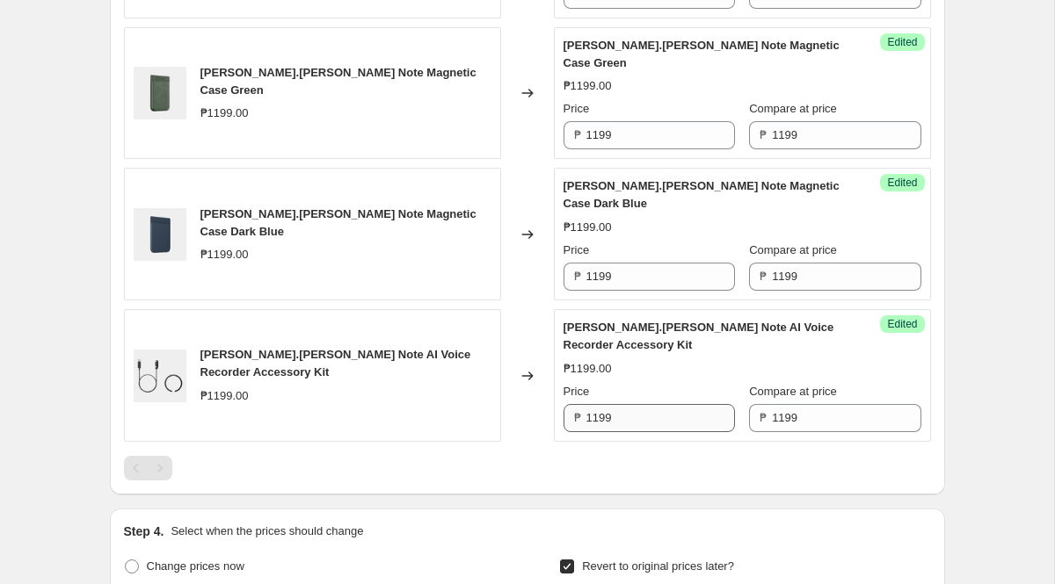
type input "8920"
click at [633, 404] on input "1199" at bounding box center [660, 418] width 149 height 28
click at [652, 404] on input "1020" at bounding box center [660, 418] width 149 height 28
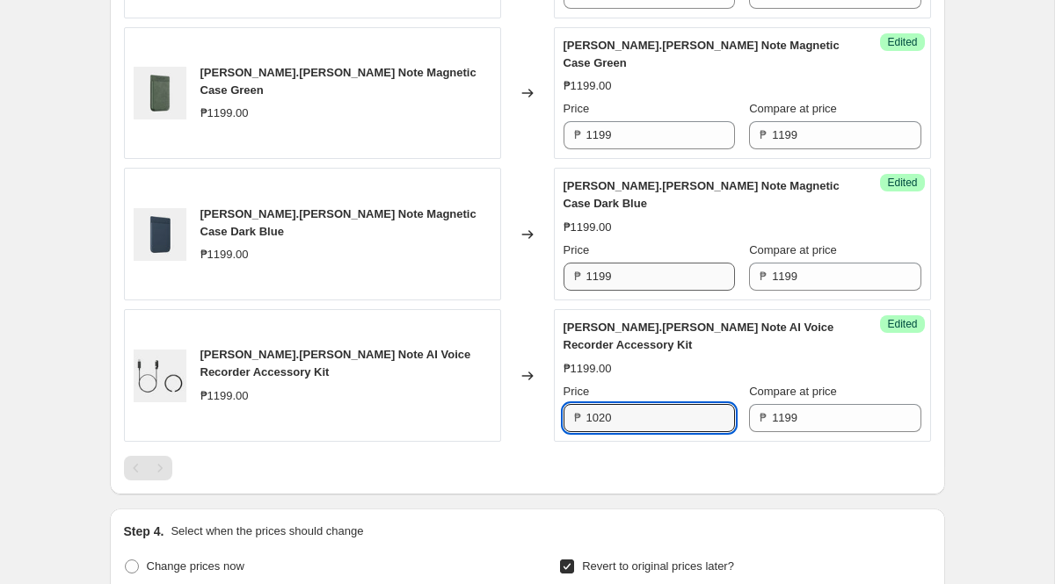
type input "1020"
click at [622, 263] on input "1199" at bounding box center [660, 277] width 149 height 28
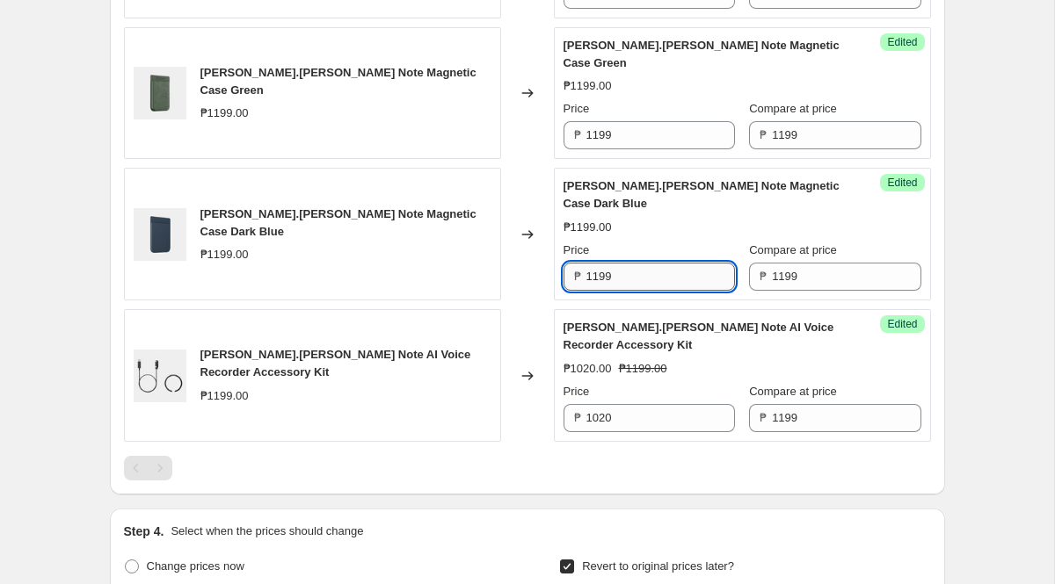
click at [622, 263] on input "1199" at bounding box center [660, 277] width 149 height 28
paste input "020"
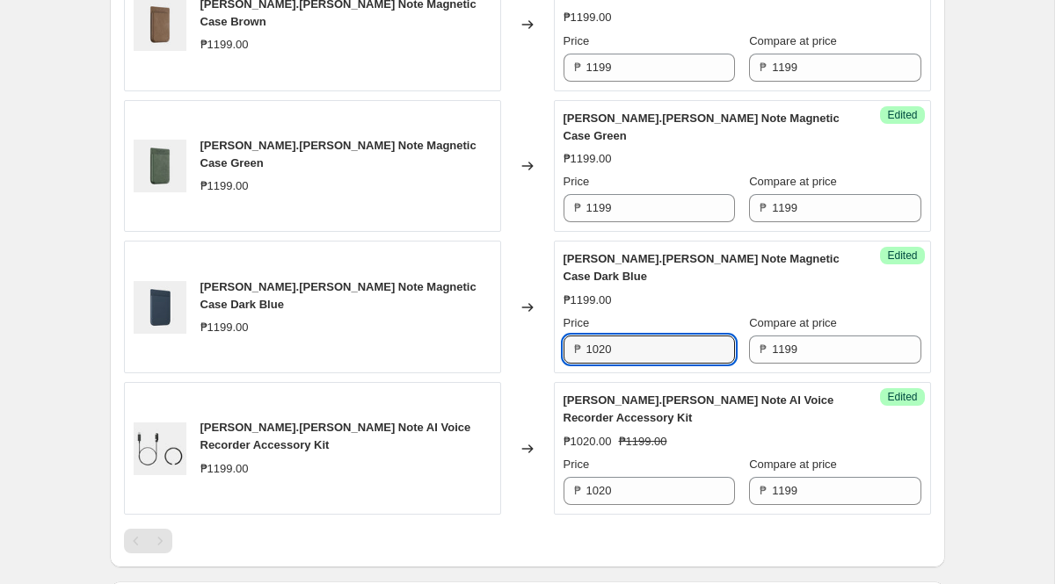
scroll to position [1683, 0]
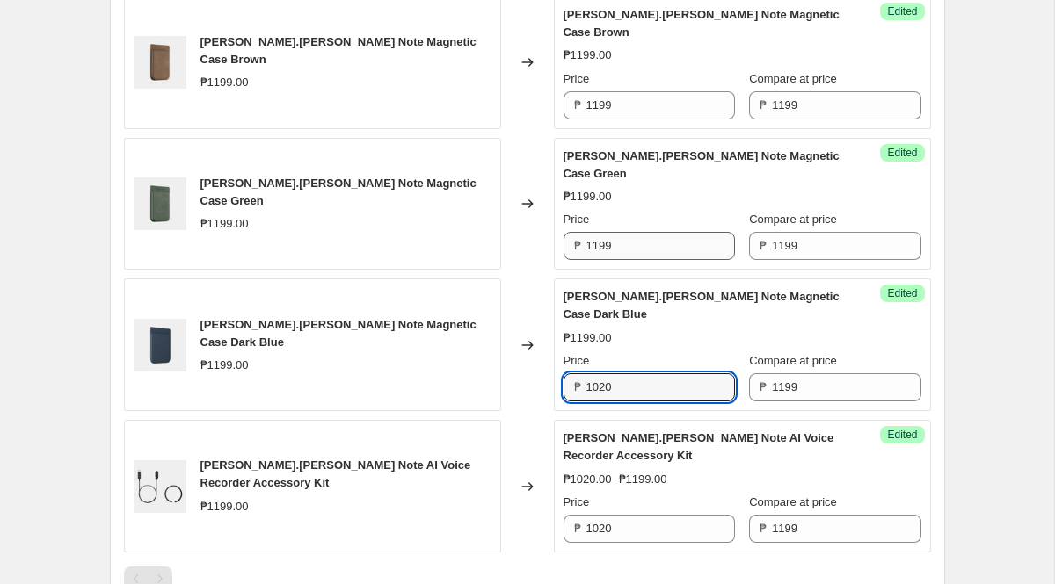
type input "1020"
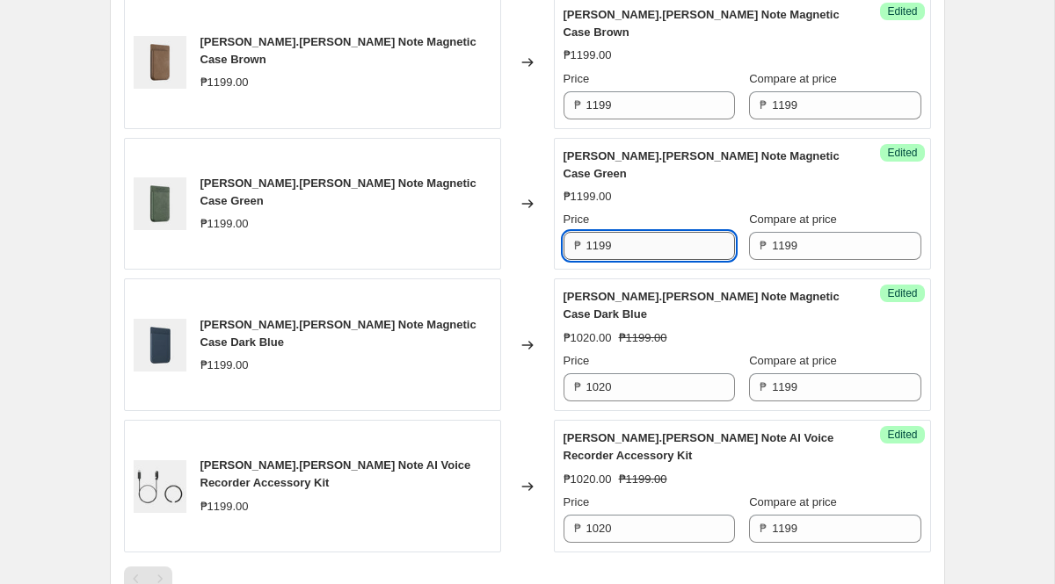
click at [629, 232] on input "1199" at bounding box center [660, 246] width 149 height 28
paste input "020"
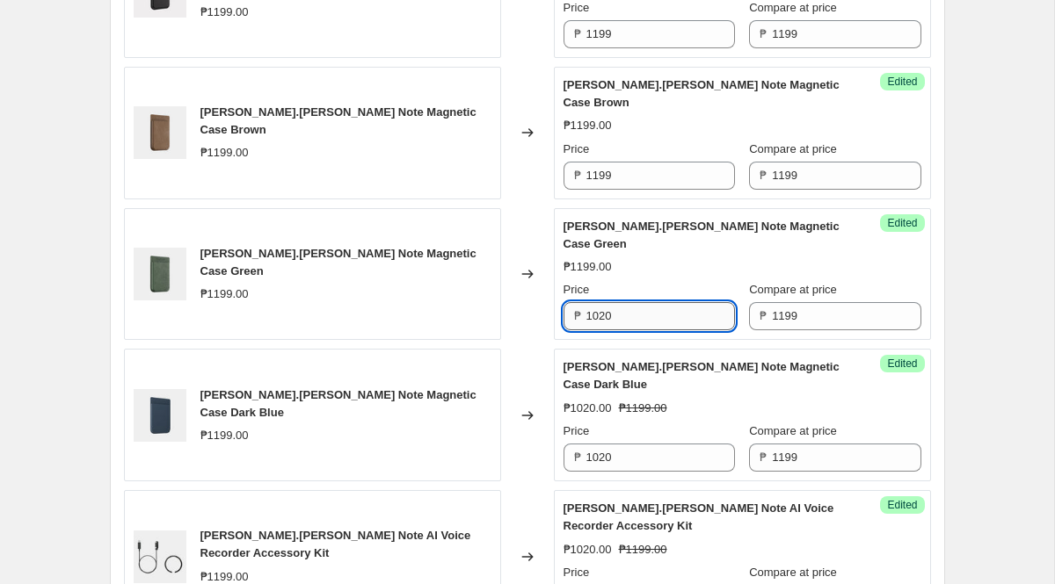
scroll to position [1606, 0]
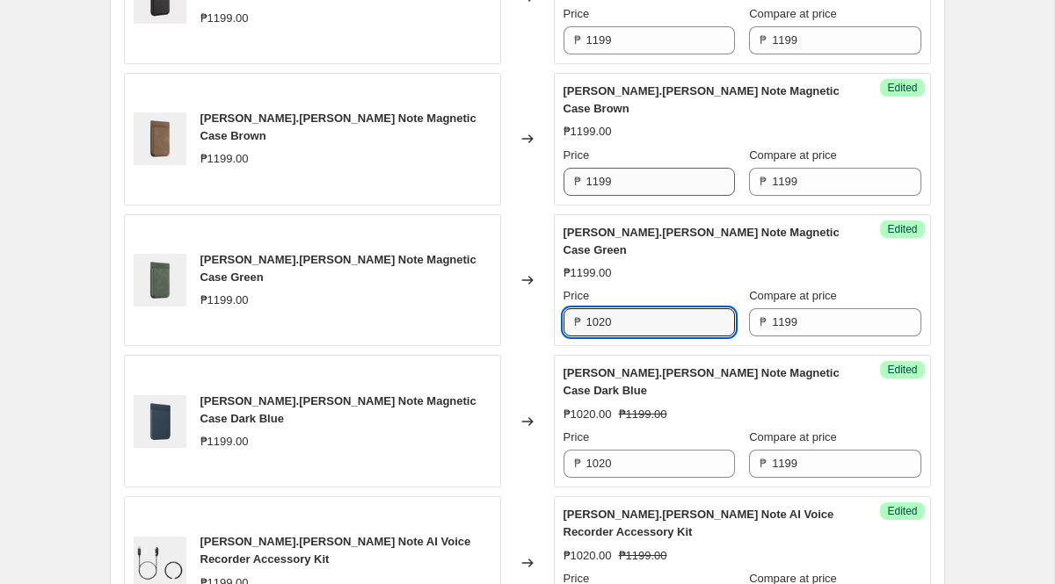
type input "1020"
click at [639, 168] on input "1199" at bounding box center [660, 182] width 149 height 28
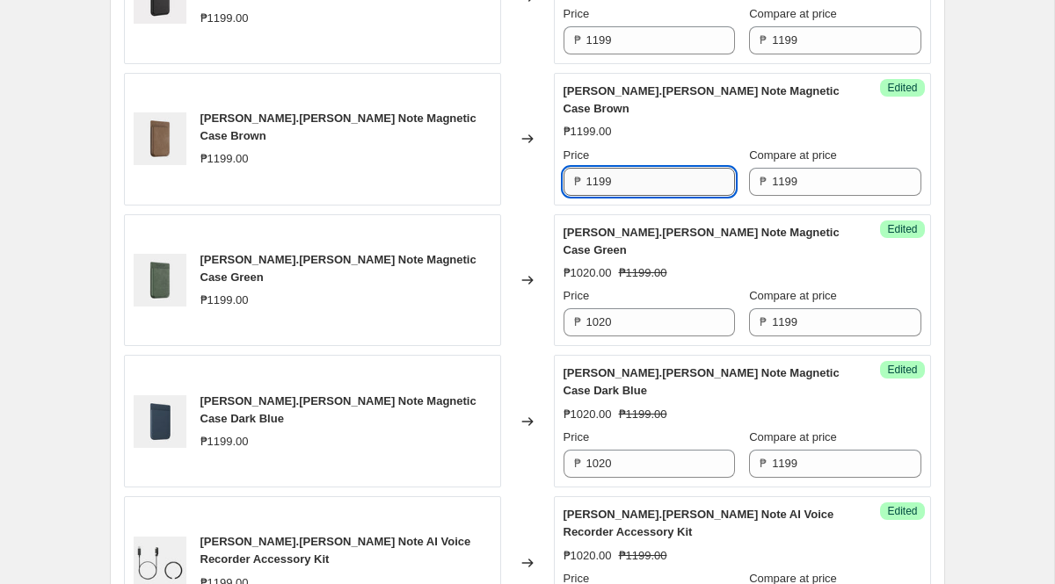
click at [639, 168] on input "1199" at bounding box center [660, 182] width 149 height 28
paste input "020"
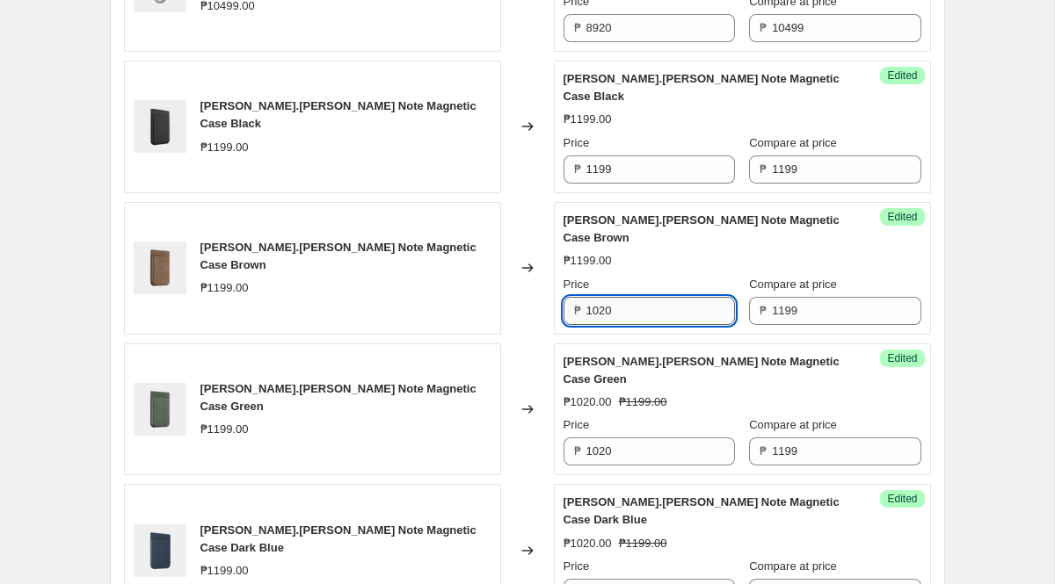
scroll to position [1472, 0]
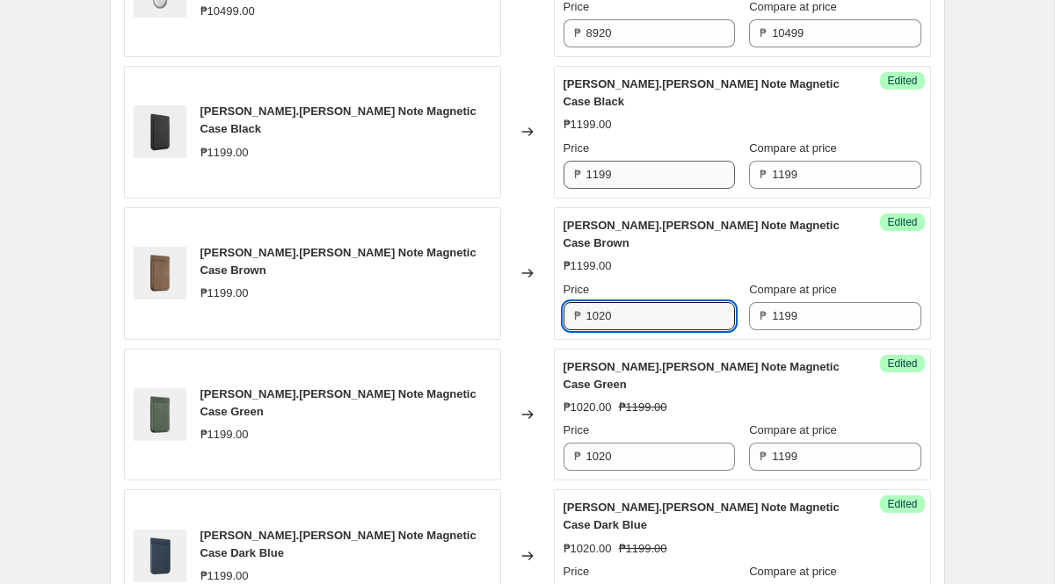
type input "1020"
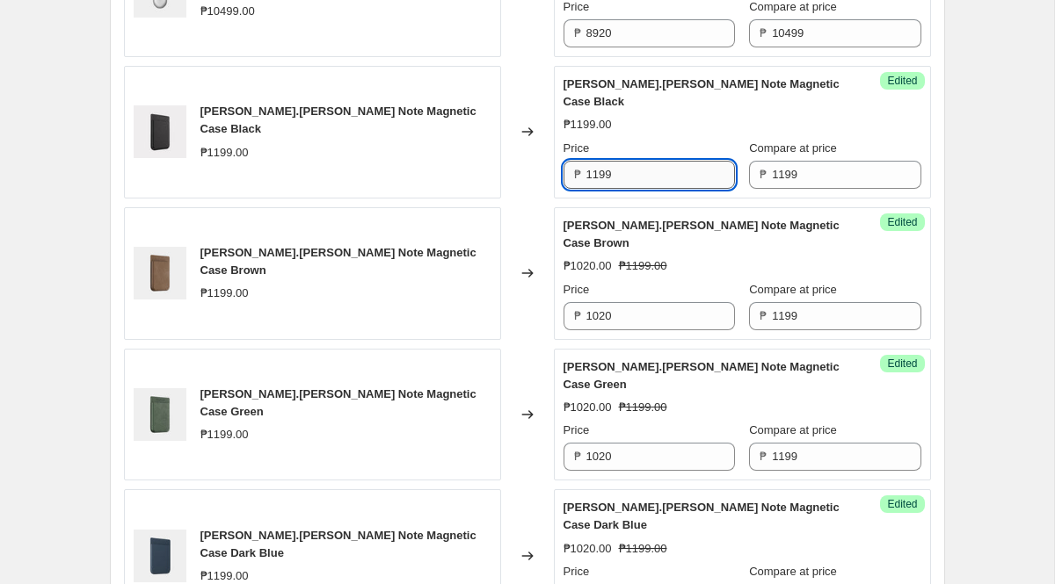
click at [641, 161] on input "1199" at bounding box center [660, 175] width 149 height 28
paste input "020"
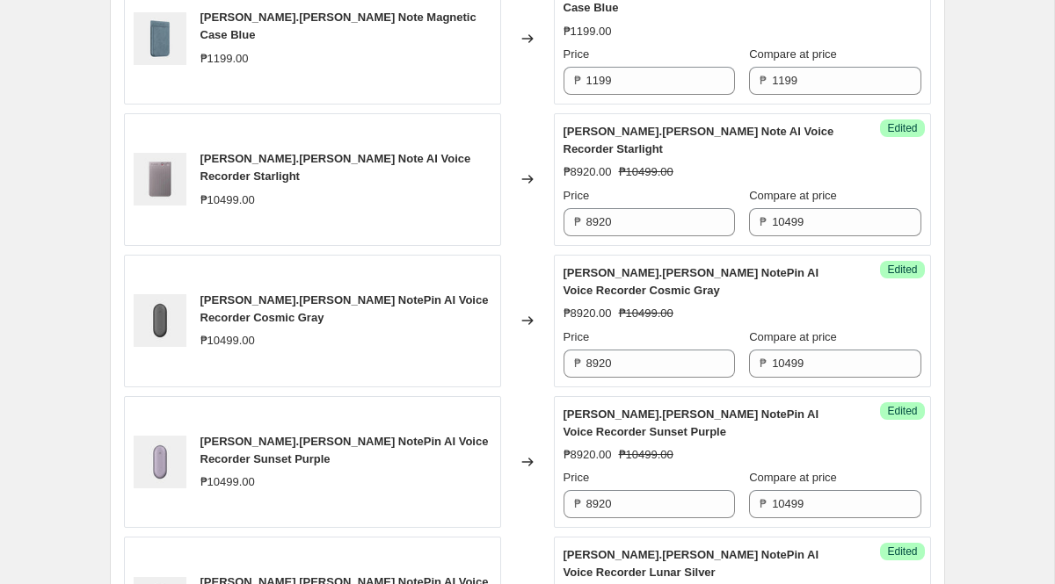
scroll to position [823, 0]
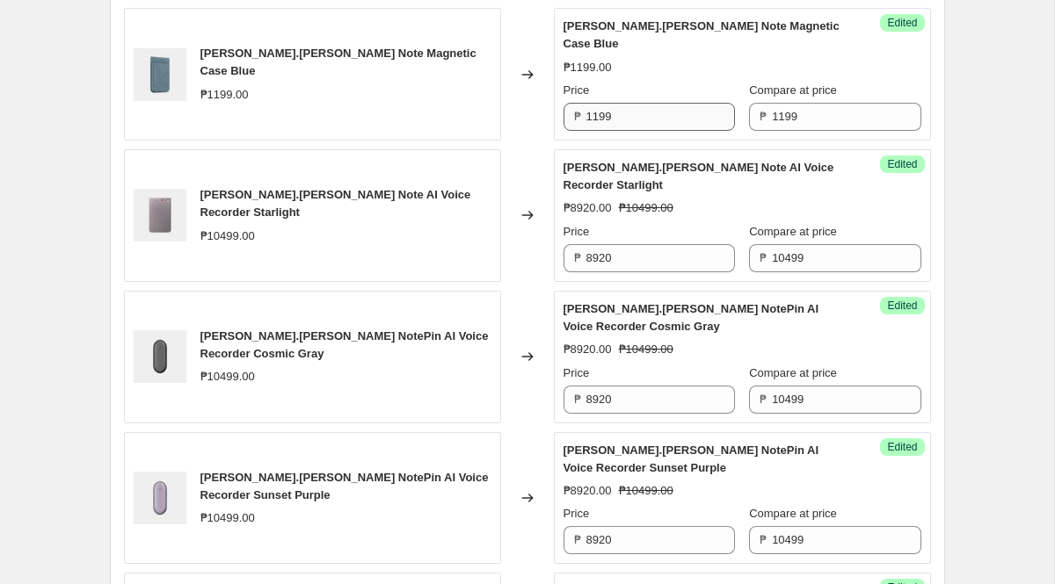
type input "1020"
click at [627, 103] on input "1199" at bounding box center [660, 117] width 149 height 28
paste input "020"
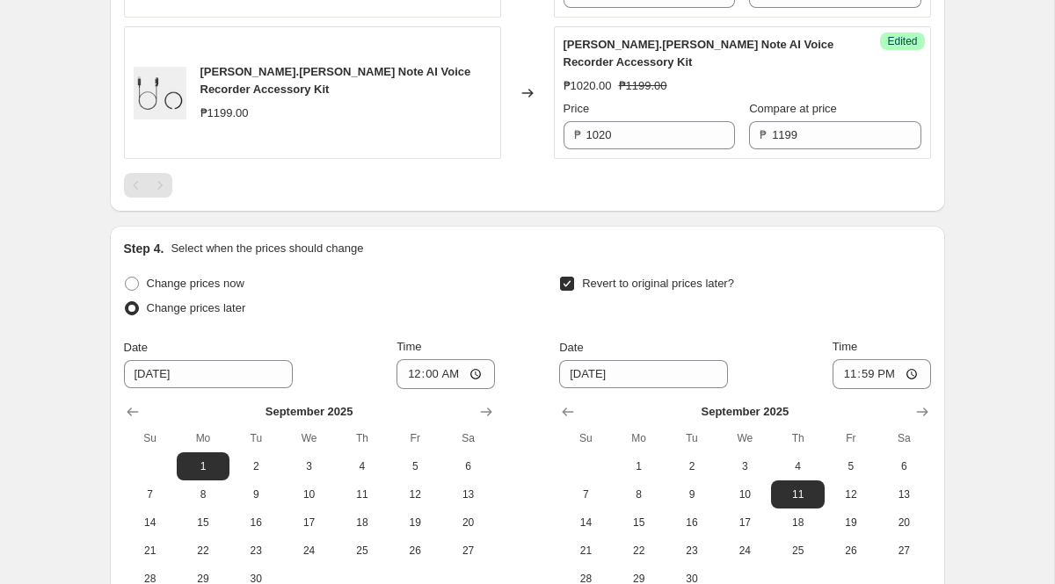
scroll to position [2207, 0]
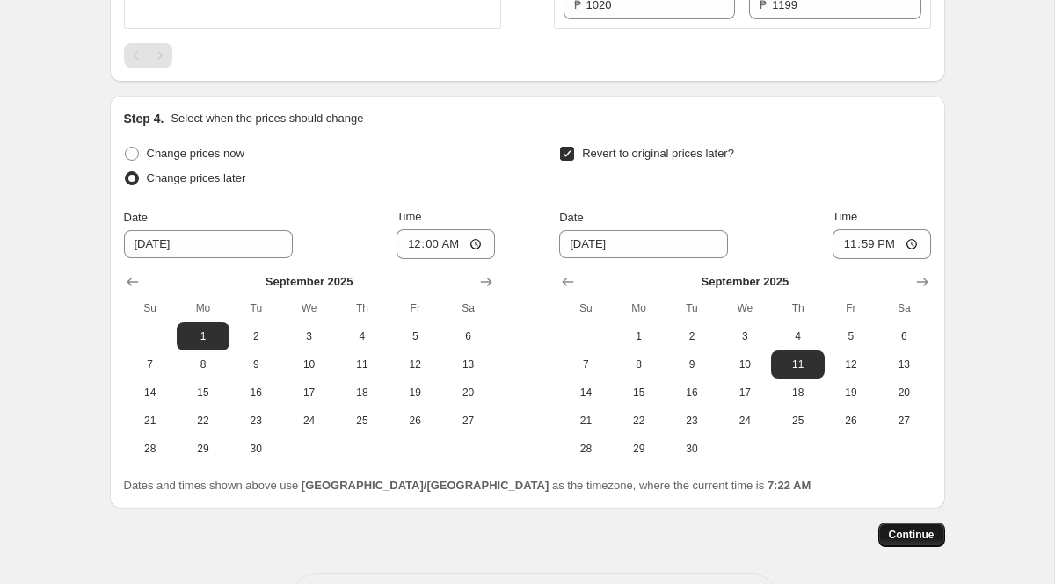
type input "1020"
click at [909, 528] on span "Continue" at bounding box center [911, 535] width 46 height 14
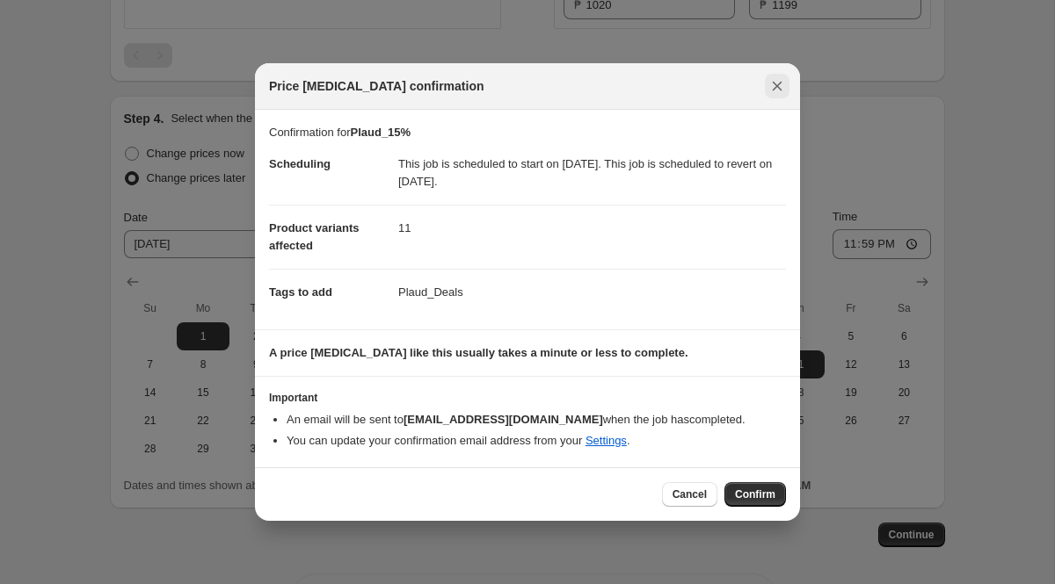
click at [779, 79] on icon "Close" at bounding box center [777, 86] width 18 height 18
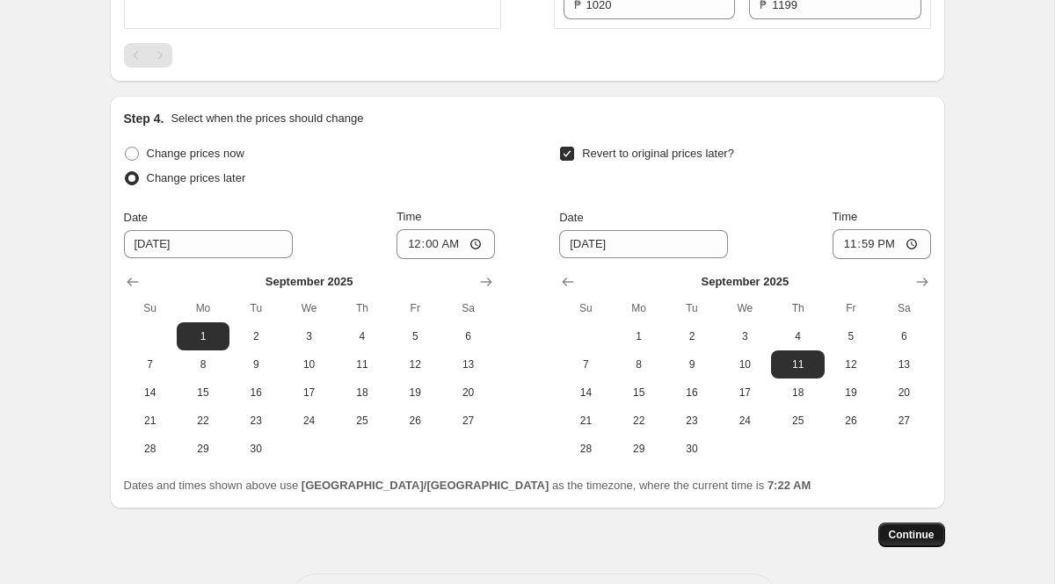
click at [898, 528] on span "Continue" at bounding box center [911, 535] width 46 height 14
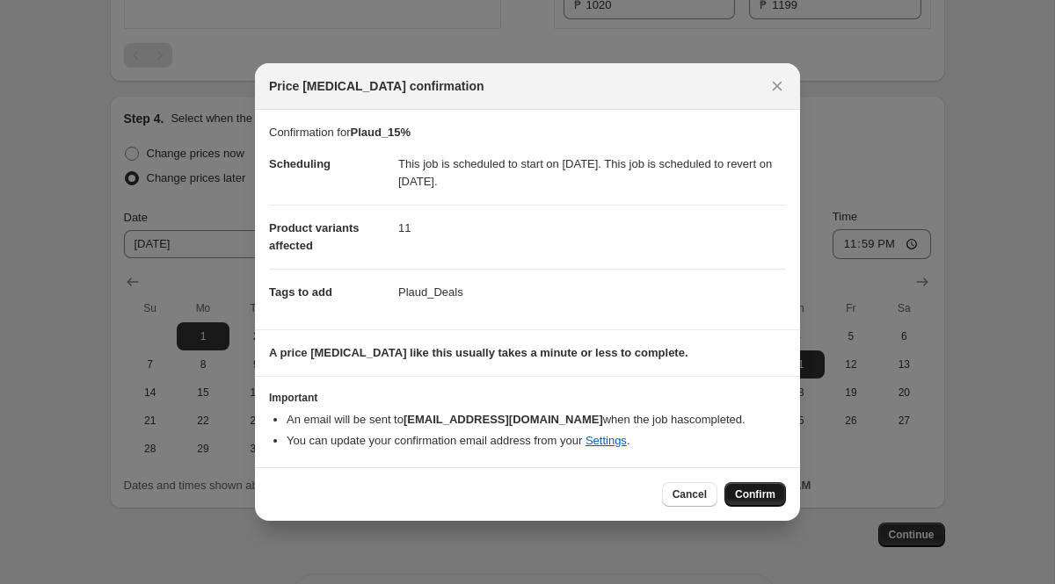
click at [748, 495] on span "Confirm" at bounding box center [755, 495] width 40 height 14
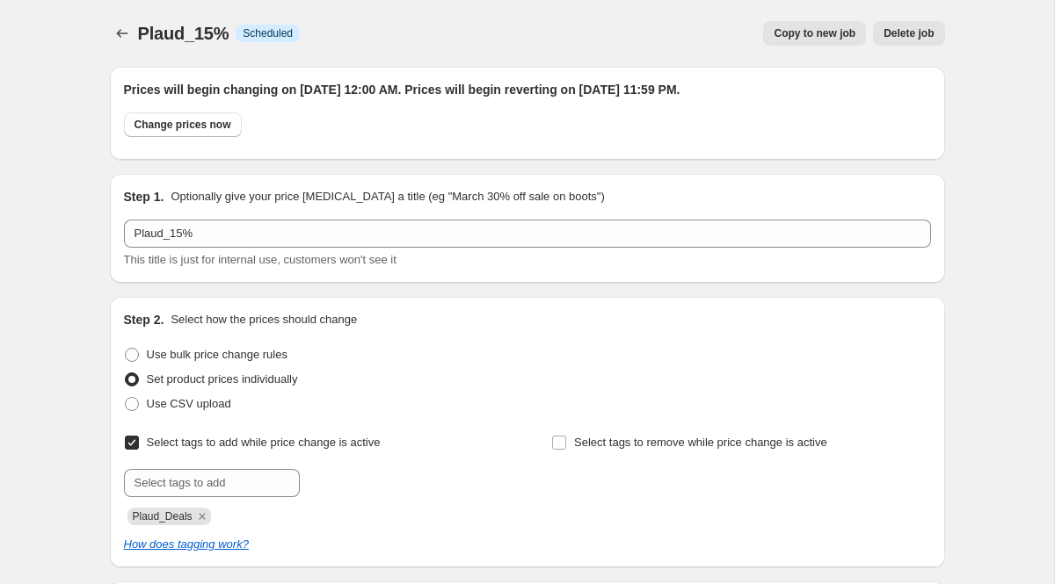
click at [117, 18] on div "Plaud_15%. This page is ready Plaud_15% Info Scheduled Copy to new job Delete j…" at bounding box center [527, 33] width 835 height 67
click at [123, 31] on icon "Price change jobs" at bounding box center [122, 34] width 18 height 18
